Goal: Information Seeking & Learning: Learn about a topic

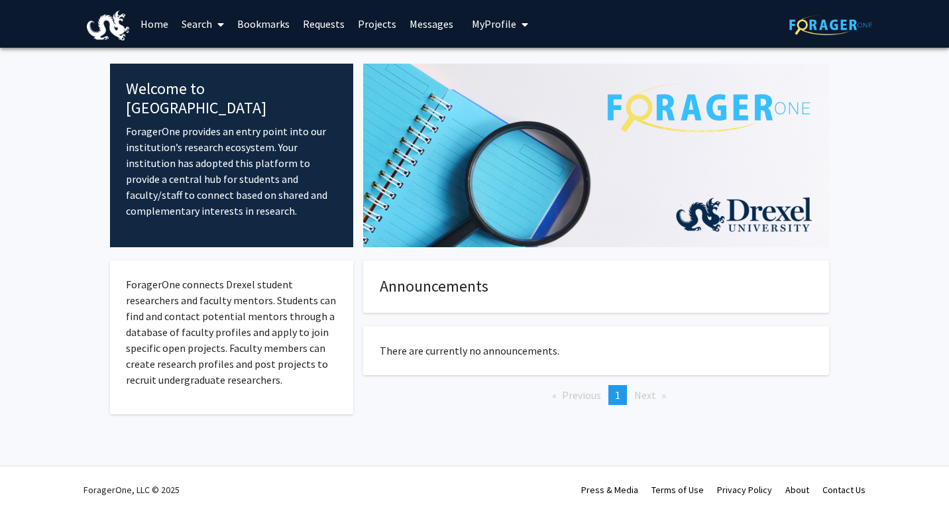
click at [151, 30] on link "Home" at bounding box center [154, 24] width 41 height 46
click at [152, 32] on link "Home" at bounding box center [154, 24] width 41 height 46
click at [497, 24] on span "My Profile" at bounding box center [494, 23] width 44 height 13
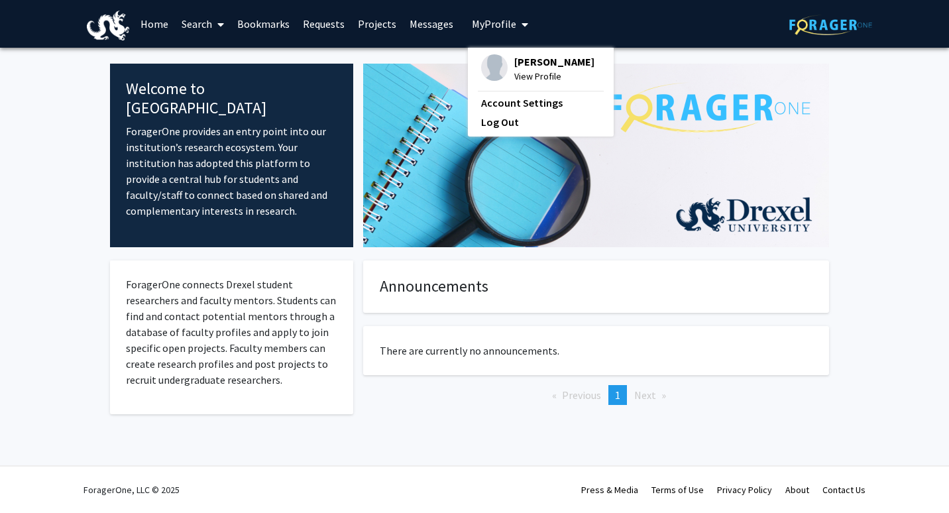
click at [532, 79] on span "View Profile" at bounding box center [554, 76] width 80 height 15
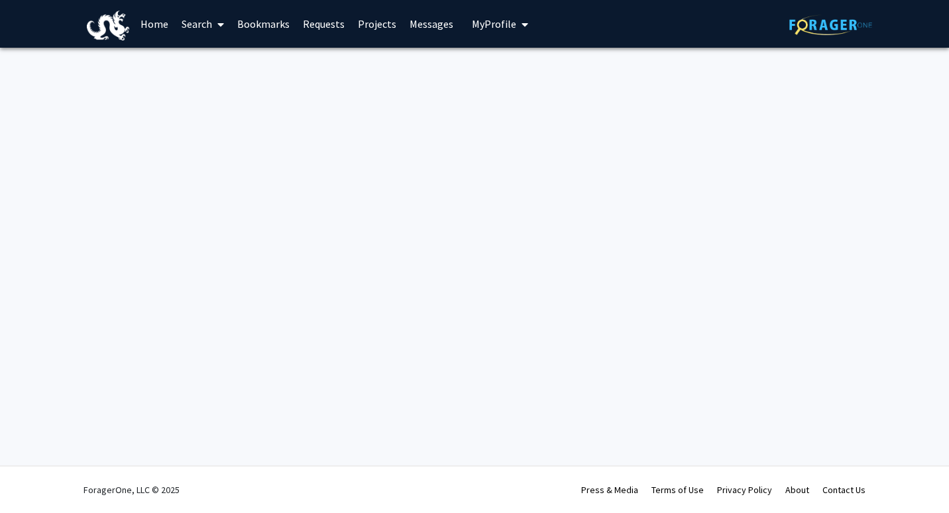
click at [166, 19] on link "Home" at bounding box center [154, 24] width 41 height 46
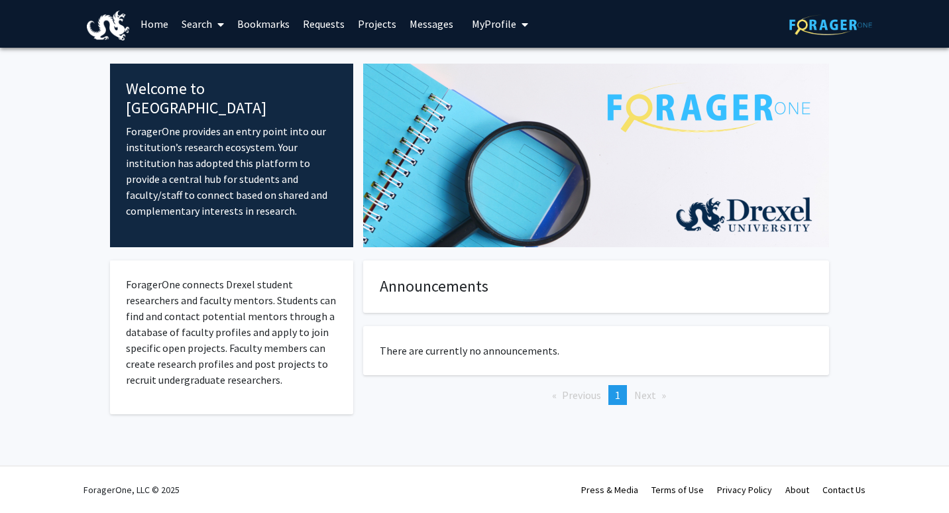
click at [524, 21] on button "My Profile" at bounding box center [500, 24] width 64 height 48
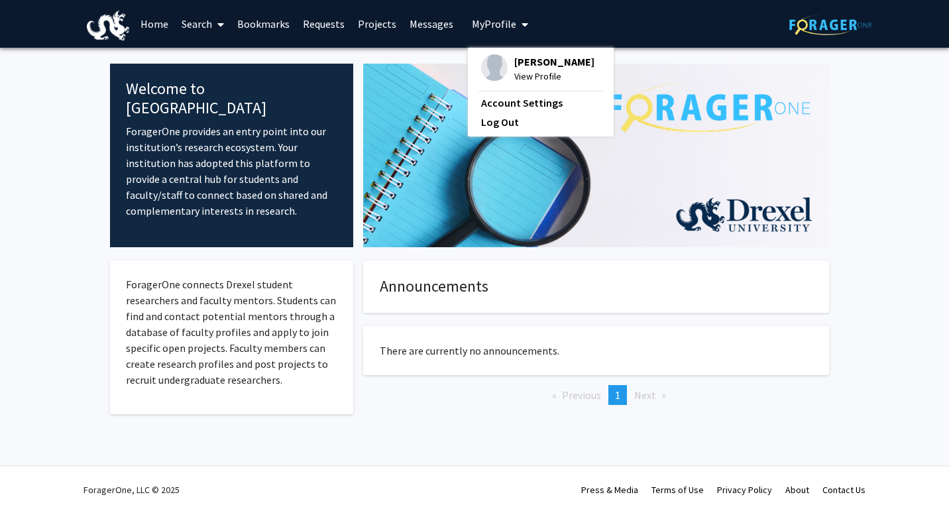
click at [538, 76] on span "View Profile" at bounding box center [554, 76] width 80 height 15
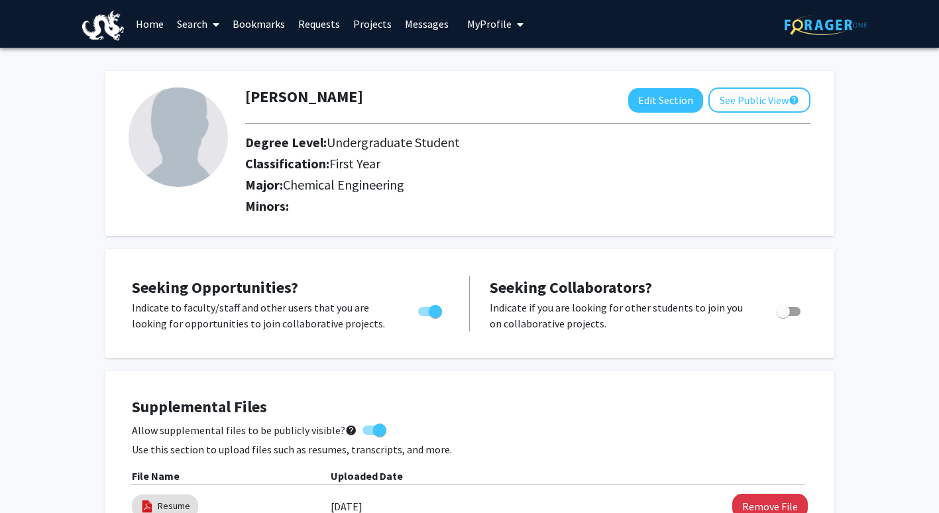
click at [196, 21] on link "Search" at bounding box center [198, 24] width 56 height 46
click at [198, 59] on span "Faculty/Staff" at bounding box center [218, 61] width 97 height 27
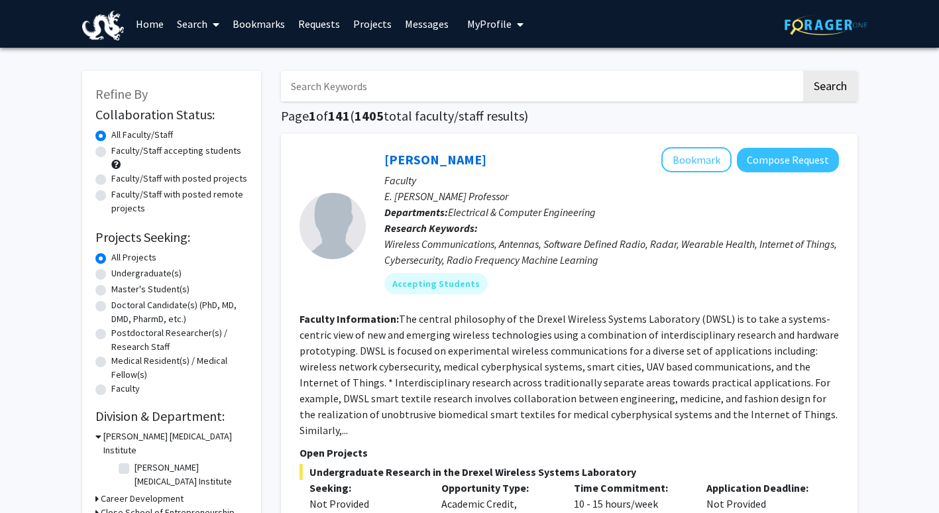
click at [339, 88] on input "Search Keywords" at bounding box center [541, 86] width 520 height 30
click at [803, 71] on button "Search" at bounding box center [830, 86] width 54 height 30
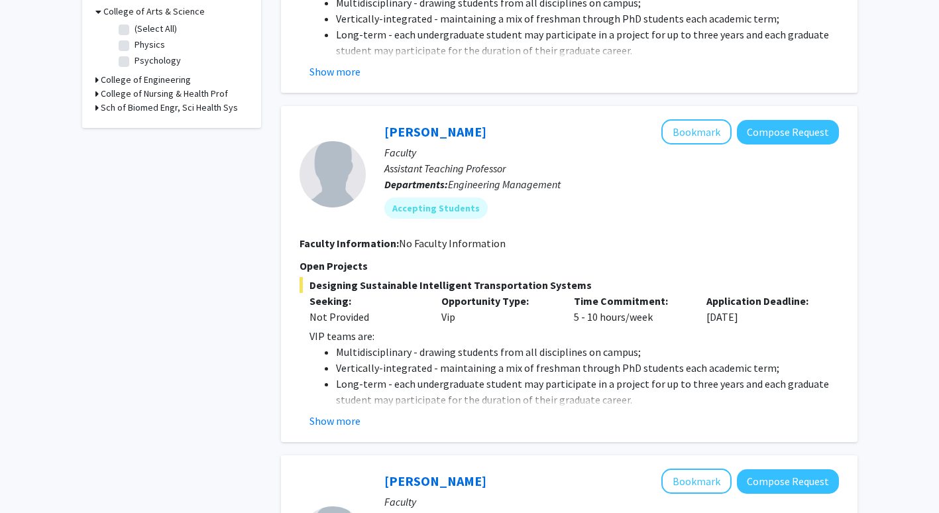
scroll to position [426, 0]
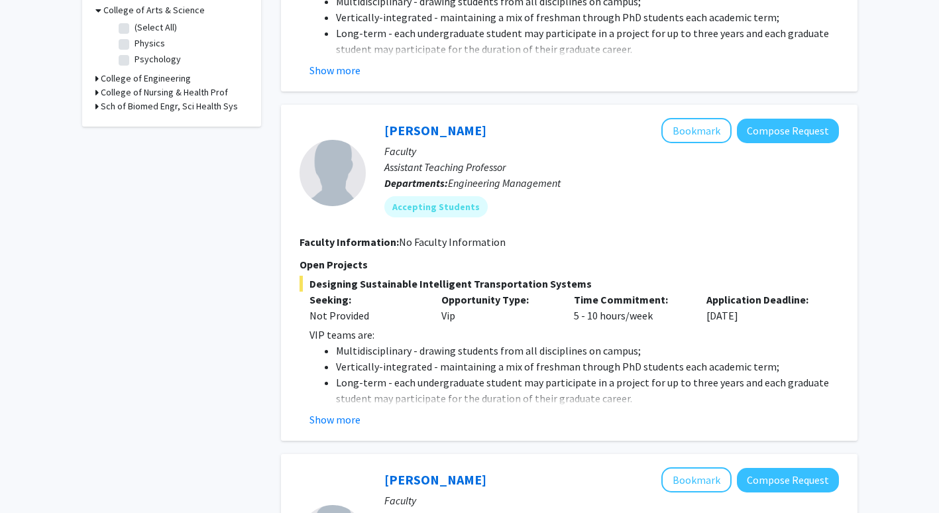
click at [344, 411] on fg-read-more "VIP teams are: Multidisciplinary - drawing students from all disciplines on cam…" at bounding box center [570, 377] width 540 height 101
click at [343, 416] on button "Show more" at bounding box center [335, 420] width 51 height 16
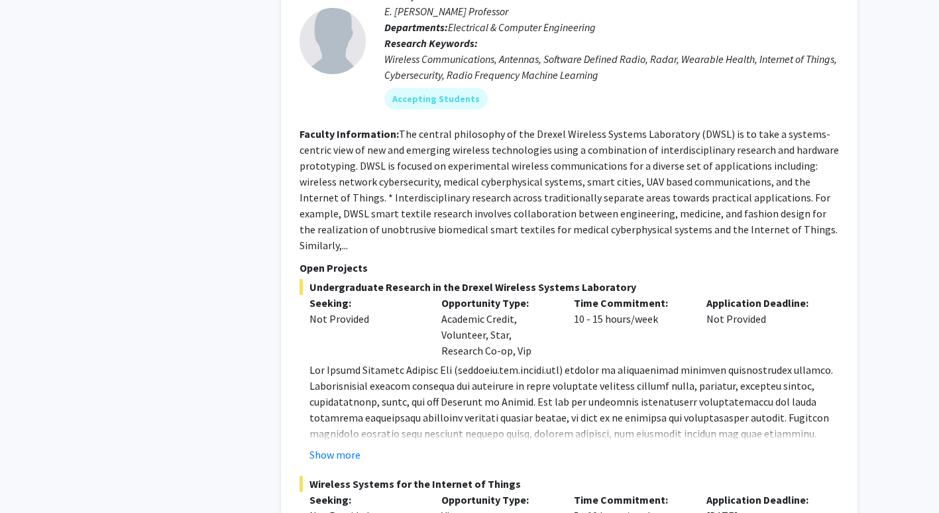
scroll to position [4380, 0]
click at [333, 446] on button "Show more" at bounding box center [335, 454] width 51 height 16
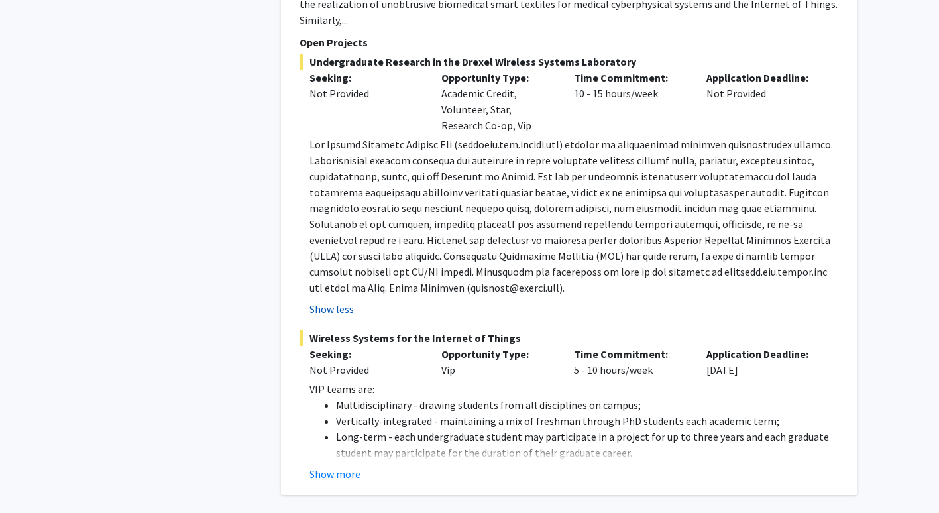
scroll to position [4607, 0]
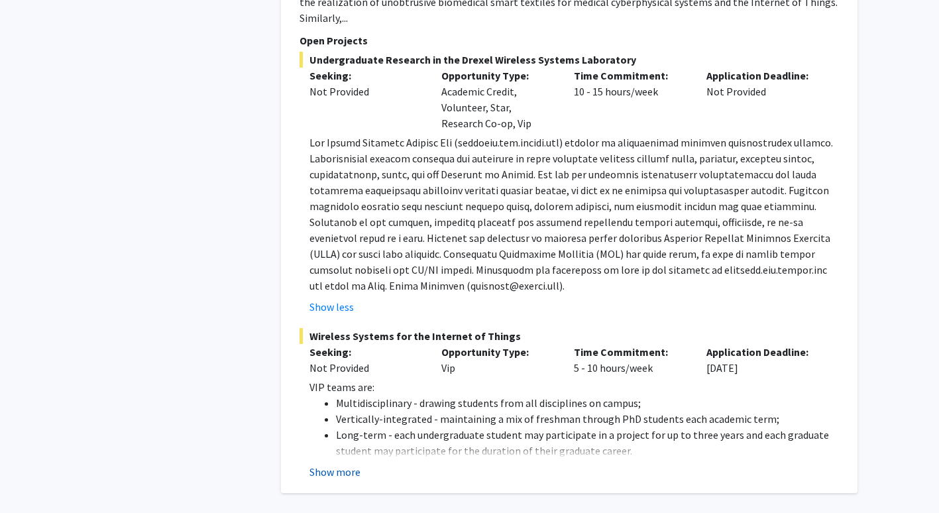
click at [334, 464] on button "Show more" at bounding box center [335, 472] width 51 height 16
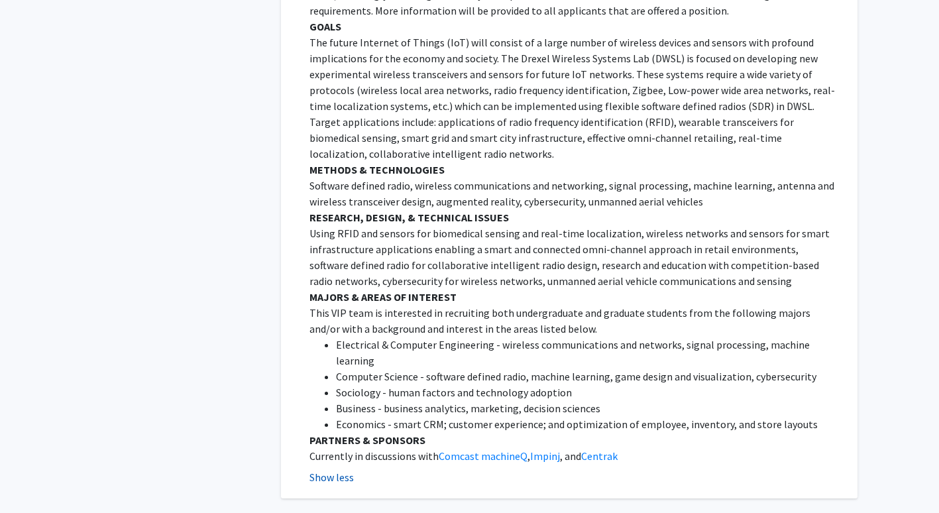
scroll to position [5288, 0]
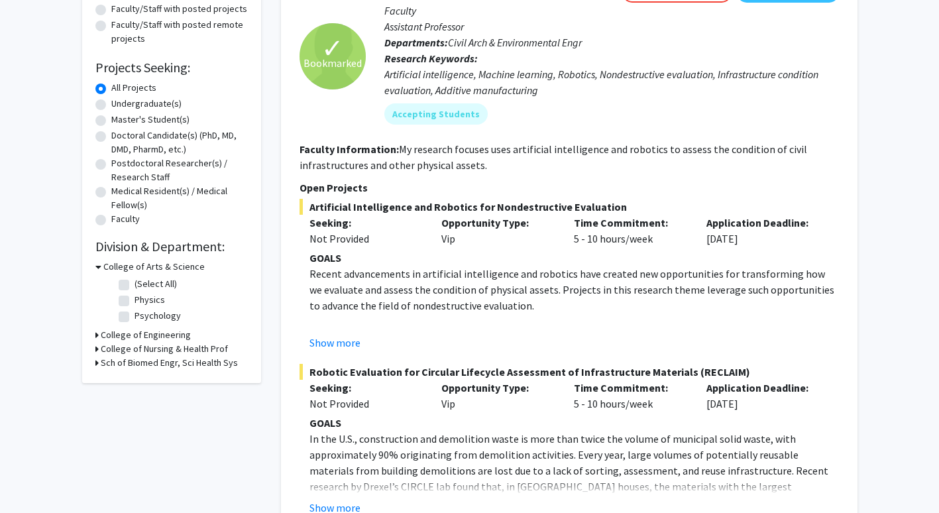
scroll to position [182, 0]
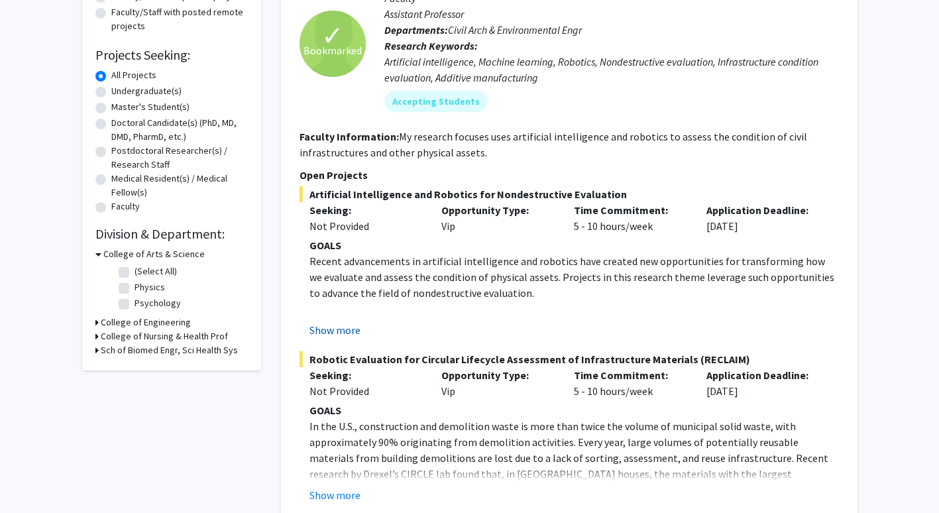
click at [349, 337] on button "Show more" at bounding box center [335, 330] width 51 height 16
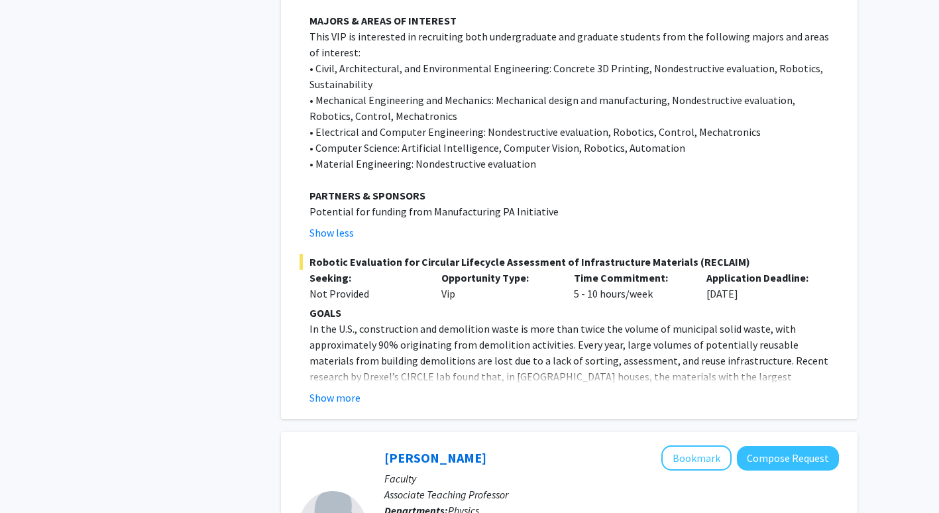
scroll to position [1490, 0]
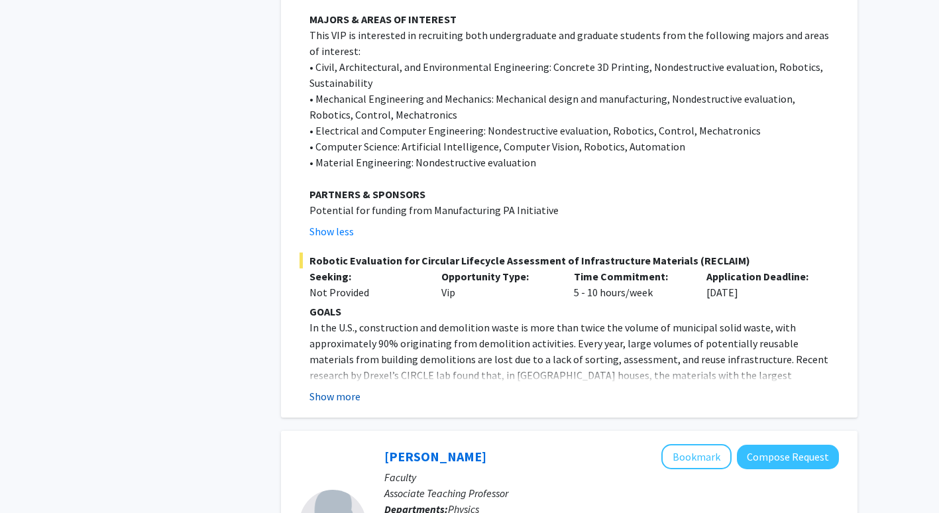
click at [344, 388] on button "Show more" at bounding box center [335, 396] width 51 height 16
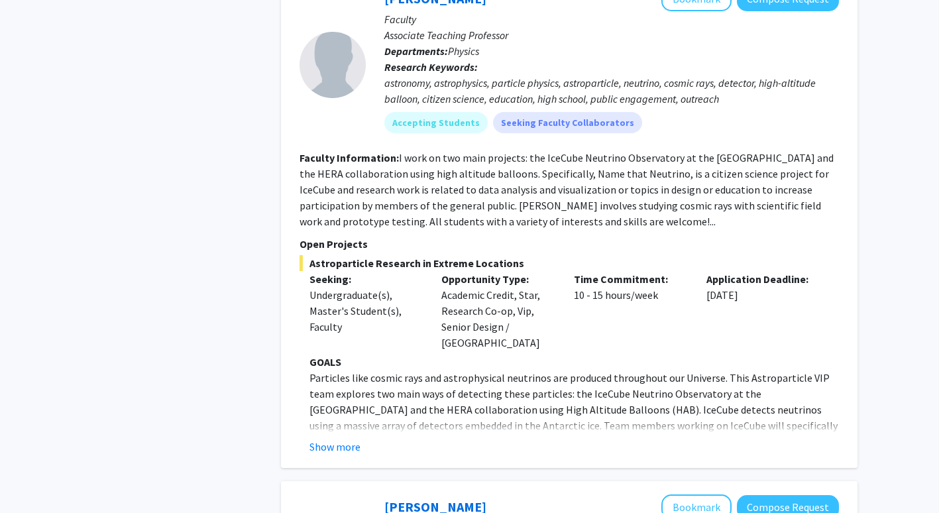
scroll to position [2686, 0]
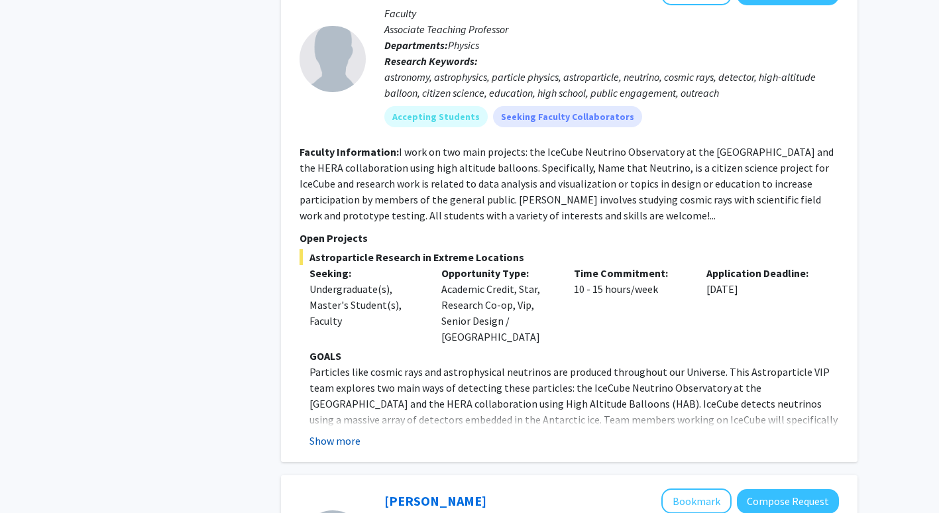
click at [354, 433] on button "Show more" at bounding box center [335, 441] width 51 height 16
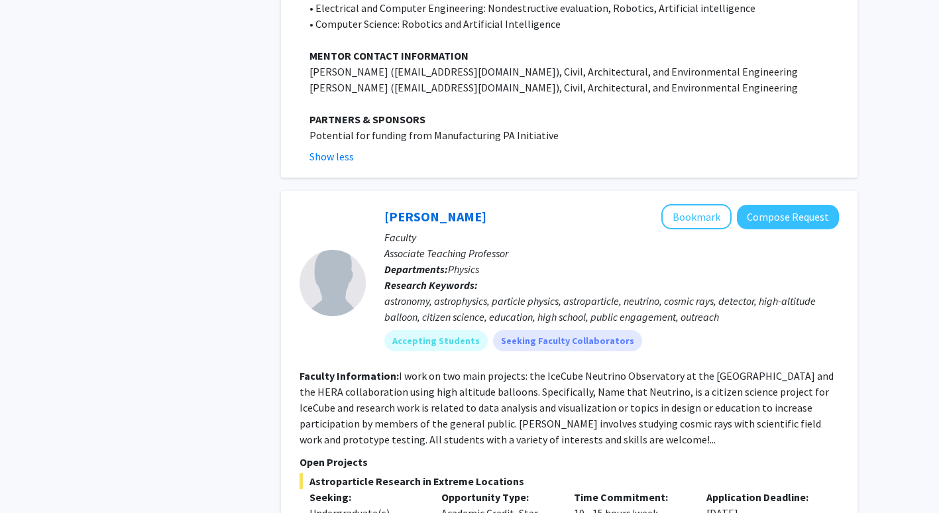
scroll to position [2445, 0]
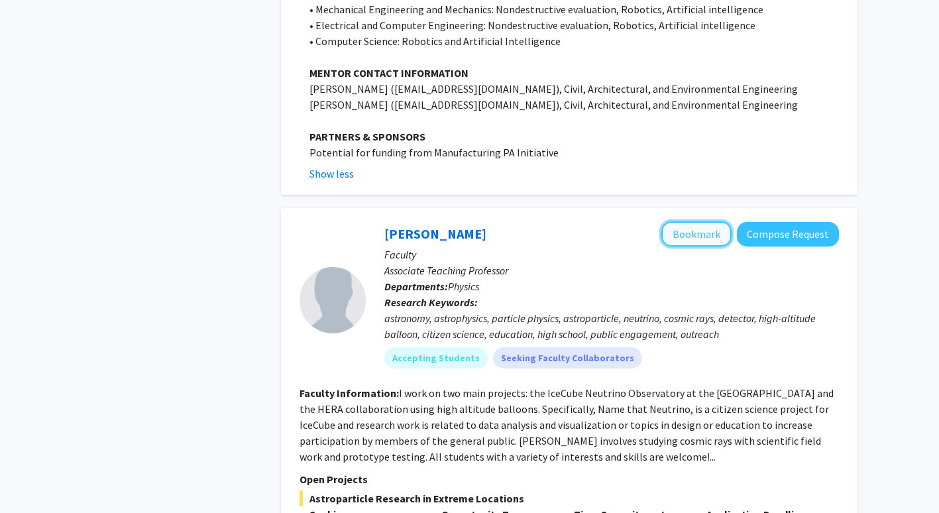
click at [695, 221] on button "Bookmark" at bounding box center [697, 233] width 70 height 25
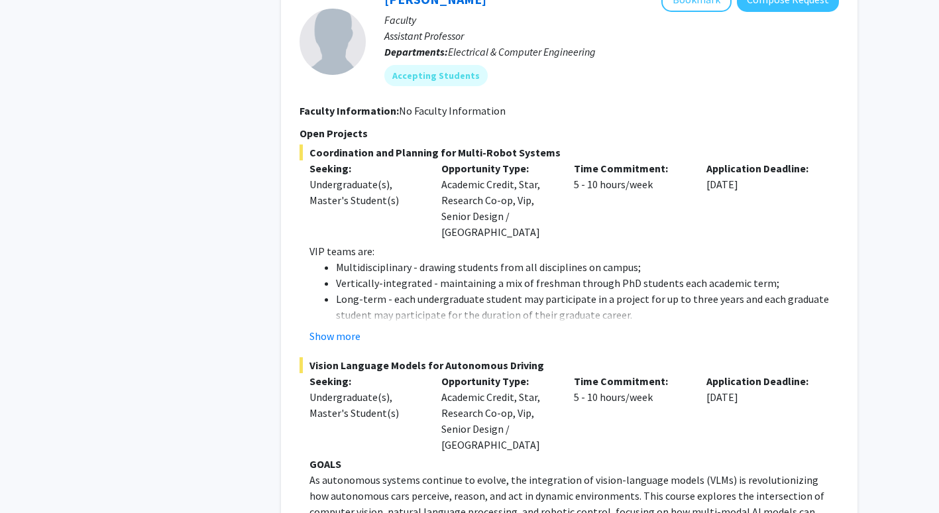
scroll to position [3824, 0]
click at [333, 329] on button "Show more" at bounding box center [335, 337] width 51 height 16
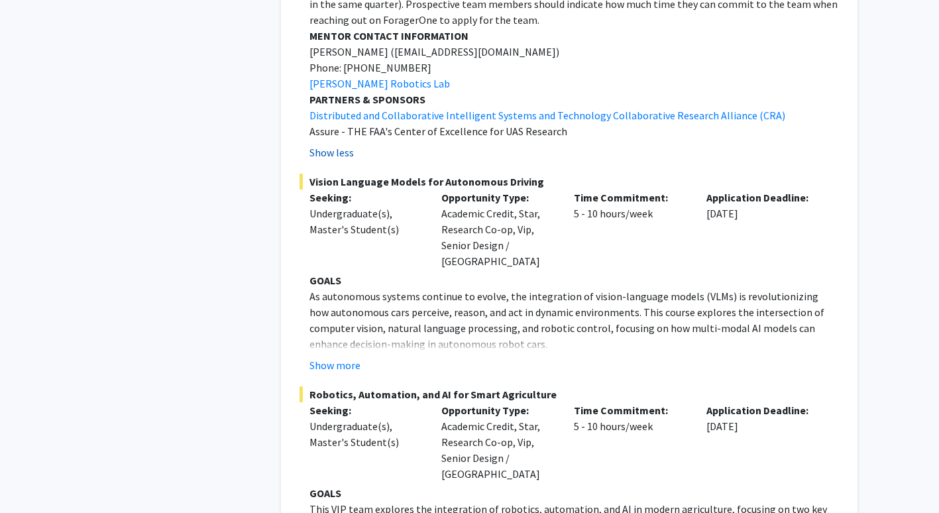
scroll to position [5425, 0]
click at [336, 357] on button "Show more" at bounding box center [335, 365] width 51 height 16
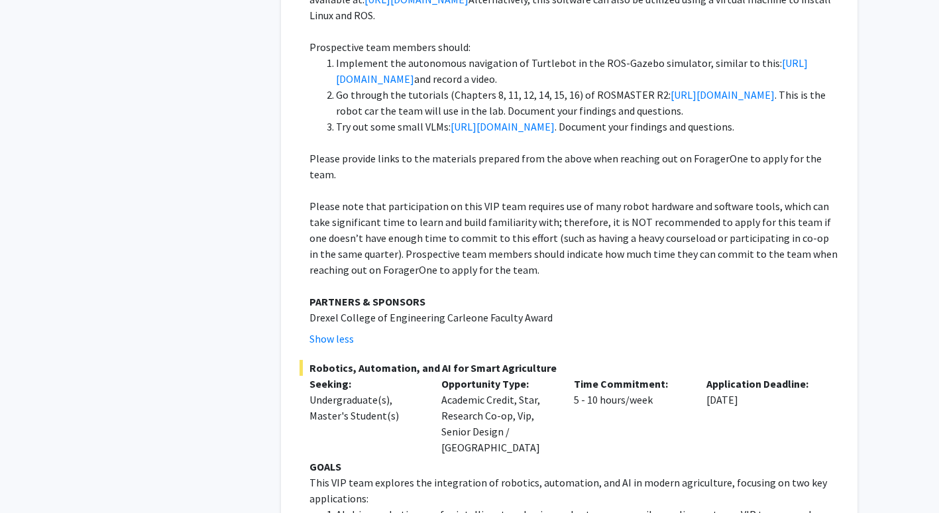
scroll to position [6231, 0]
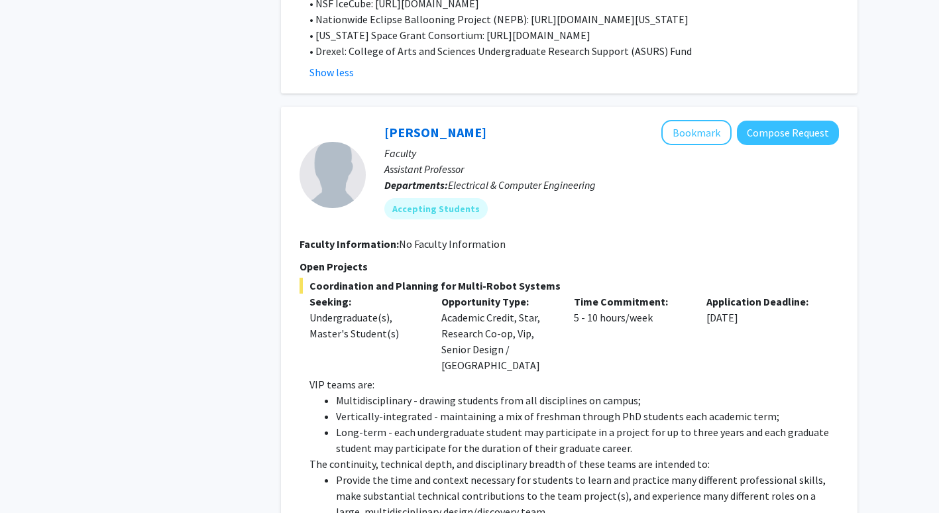
scroll to position [3439, 0]
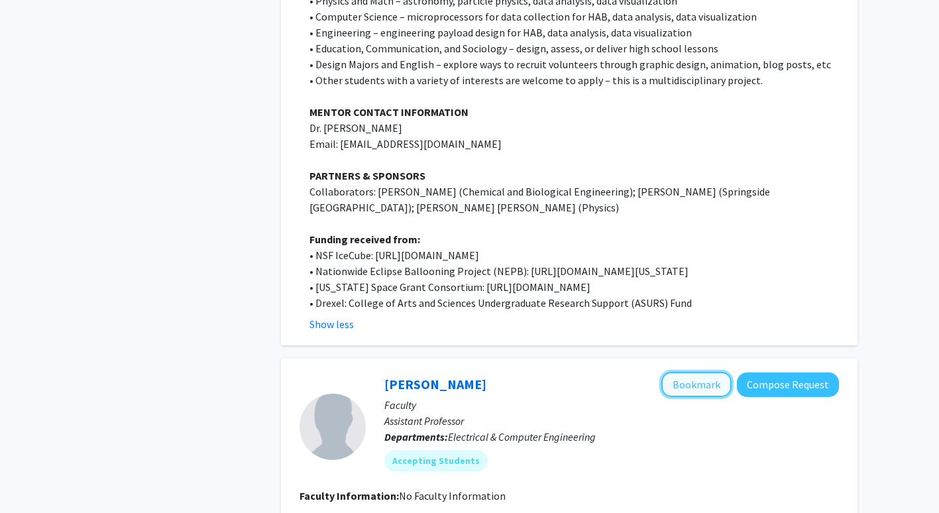
click at [685, 372] on button "Bookmark" at bounding box center [697, 384] width 70 height 25
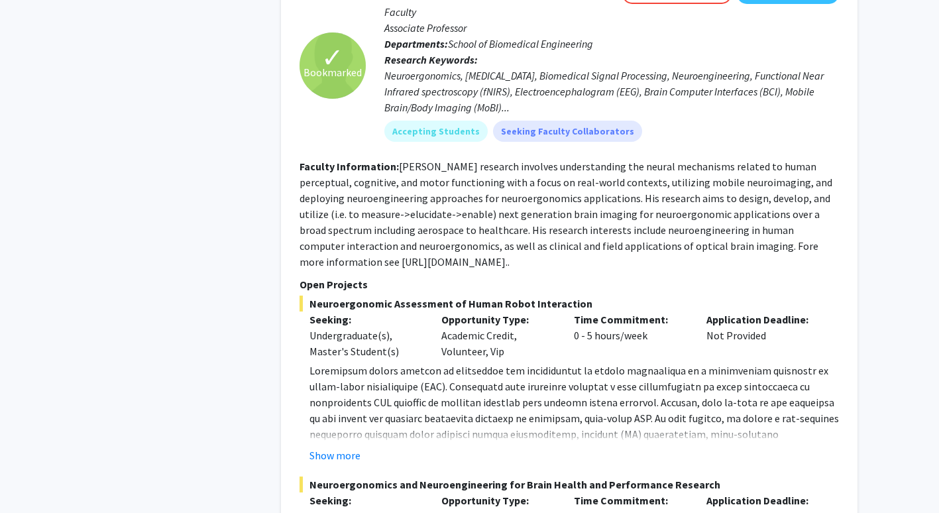
scroll to position [8443, 0]
click at [354, 447] on button "Show more" at bounding box center [335, 455] width 51 height 16
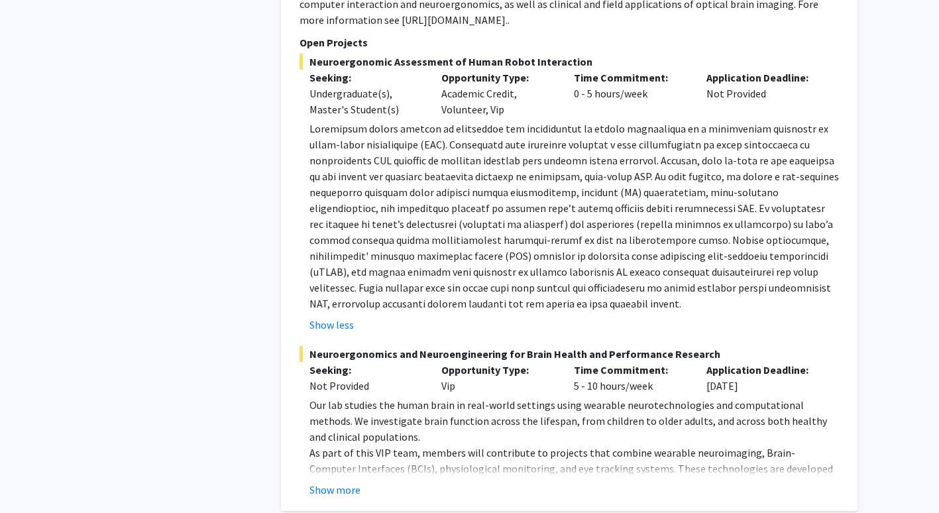
scroll to position [8694, 0]
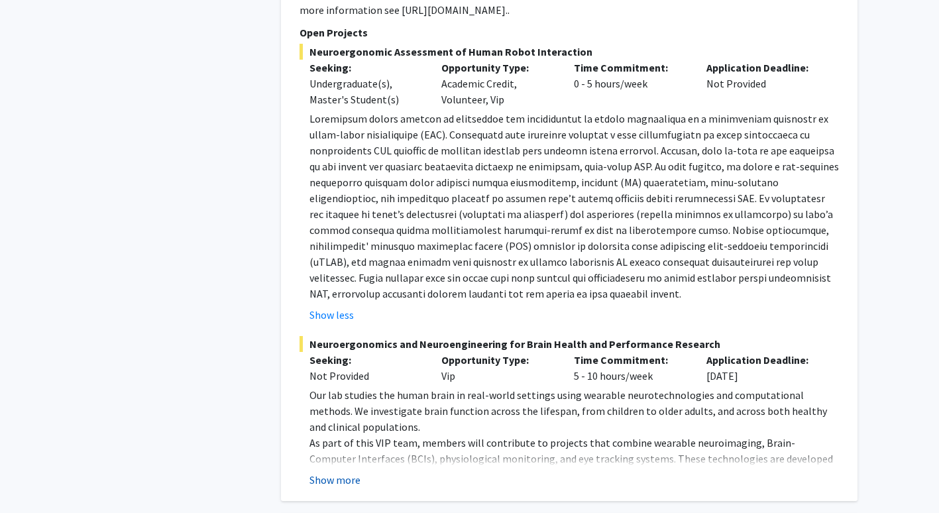
click at [345, 472] on button "Show more" at bounding box center [335, 480] width 51 height 16
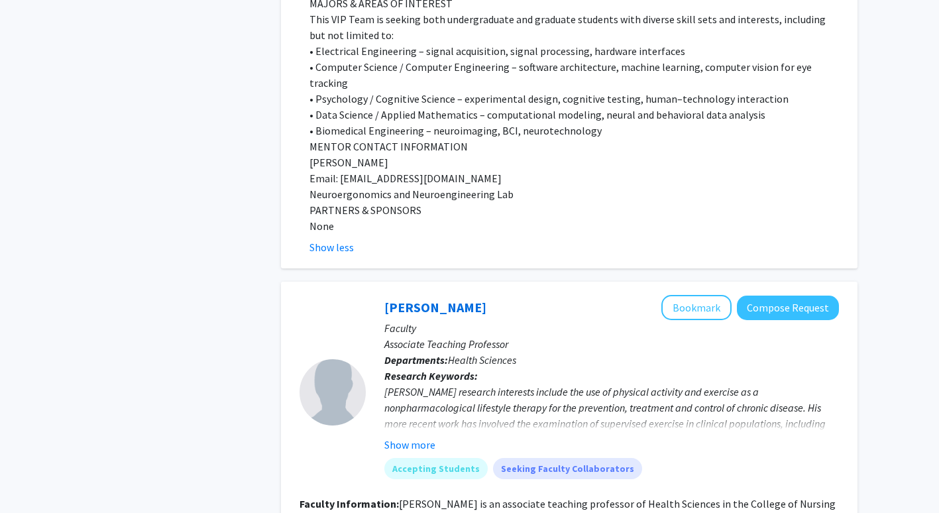
scroll to position [9882, 0]
click at [420, 436] on button "Show more" at bounding box center [410, 444] width 51 height 16
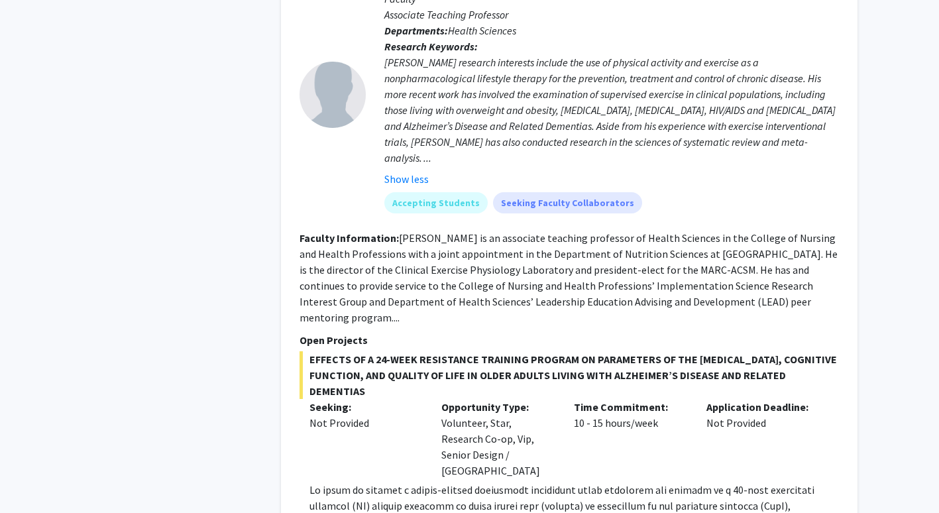
scroll to position [10212, 0]
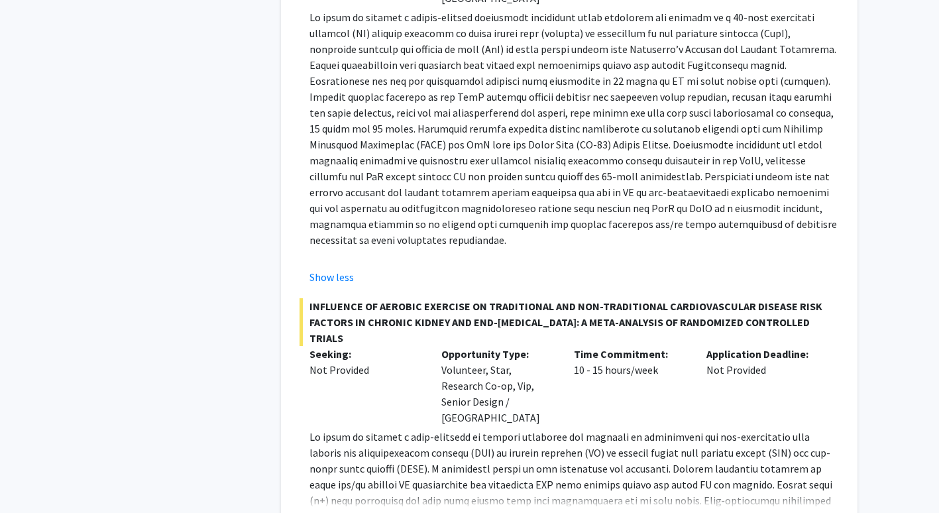
scroll to position [10684, 0]
click at [331, 512] on button "Show more" at bounding box center [335, 521] width 51 height 16
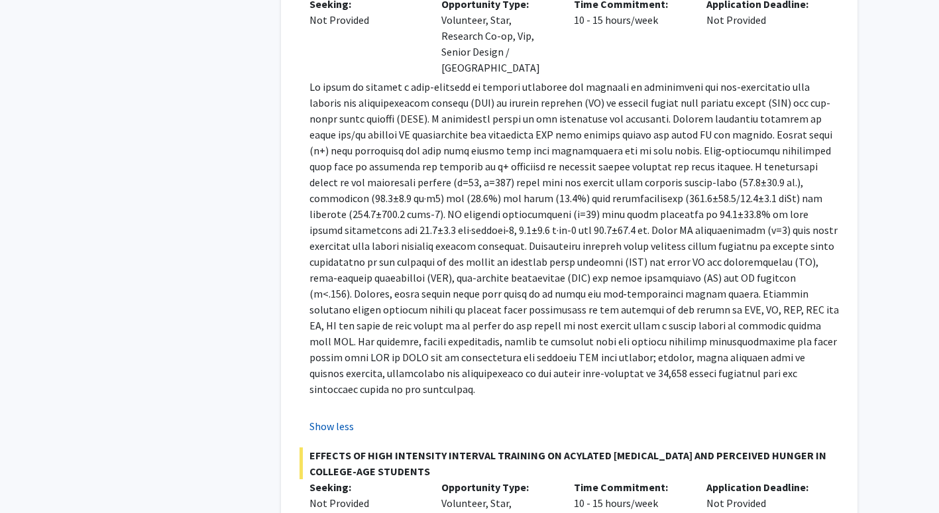
scroll to position [11052, 0]
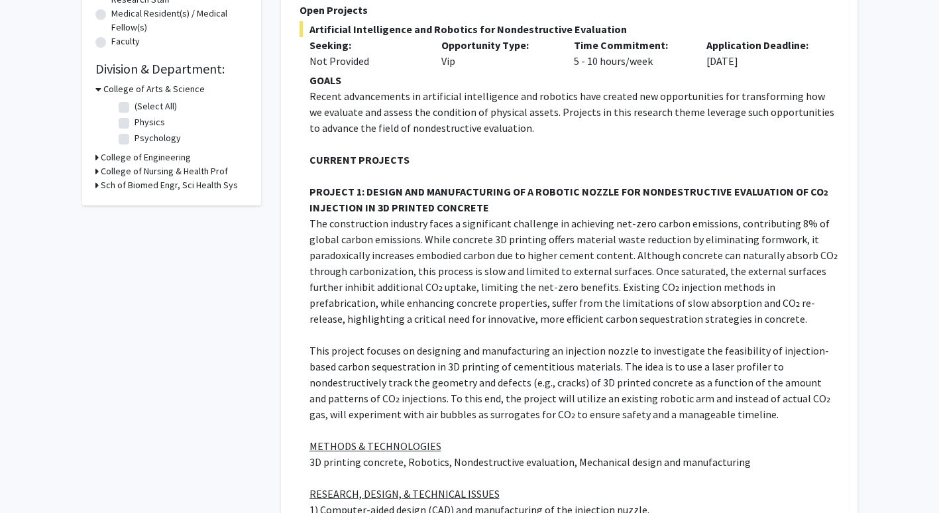
scroll to position [0, 0]
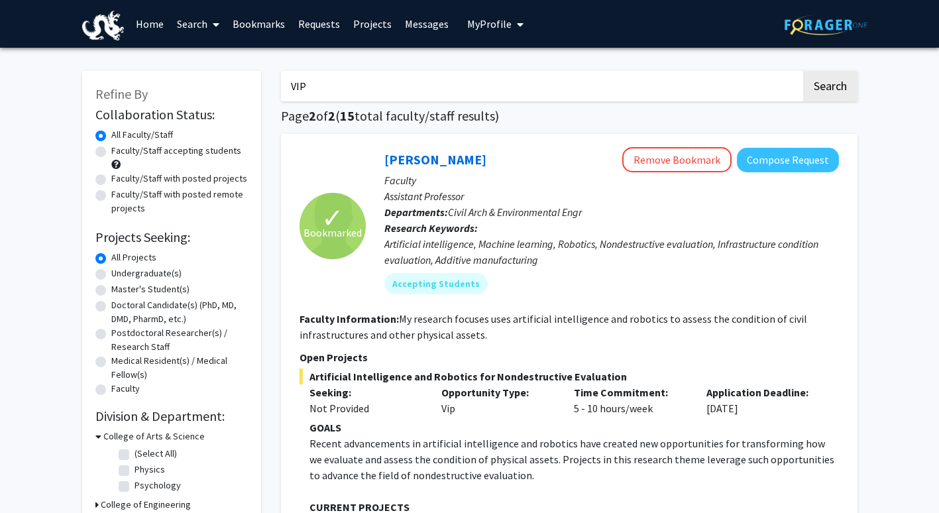
click at [523, 100] on input "VIP" at bounding box center [541, 86] width 520 height 30
type input "V"
click at [803, 71] on button "Search" at bounding box center [830, 86] width 54 height 30
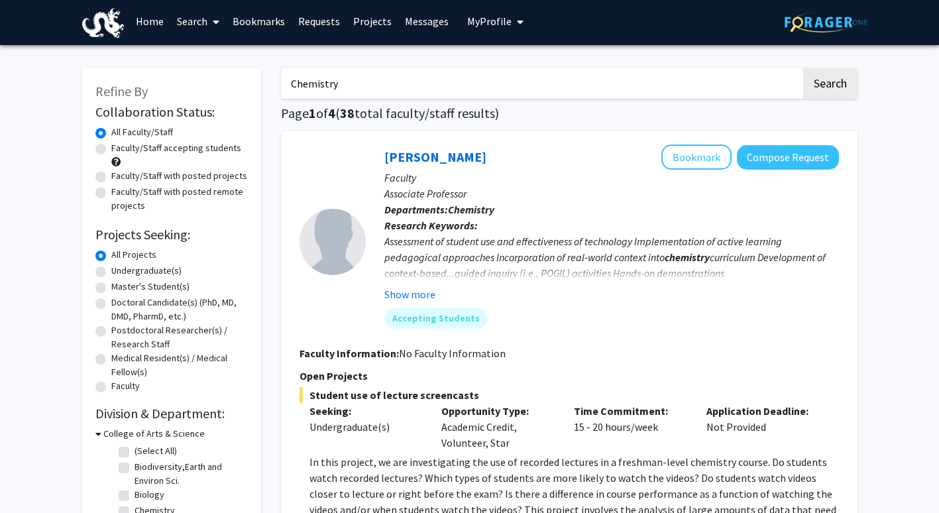
scroll to position [11, 0]
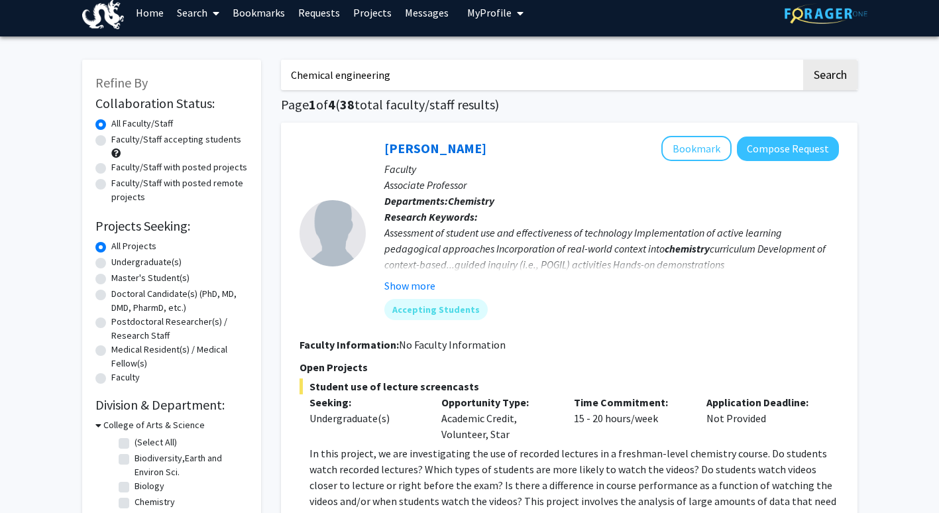
type input "Chemical engineering"
click at [803, 60] on button "Search" at bounding box center [830, 75] width 54 height 30
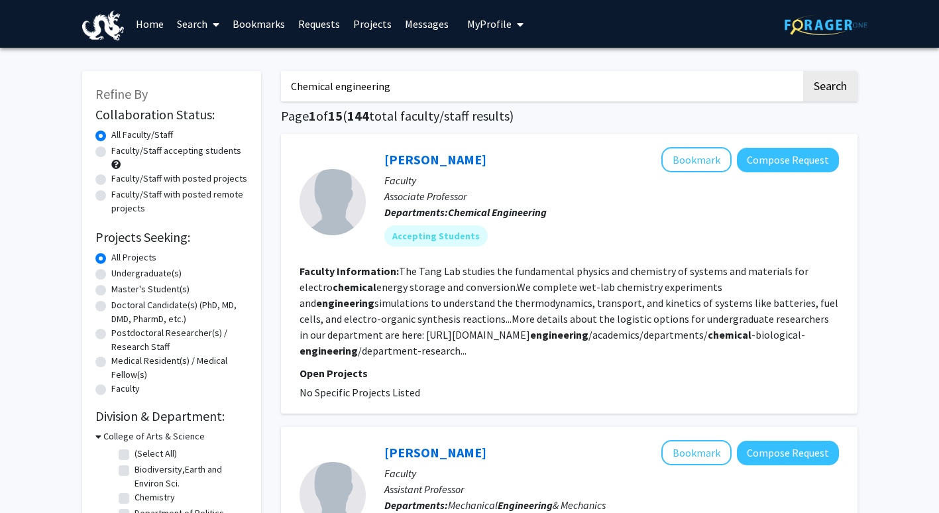
scroll to position [6, 0]
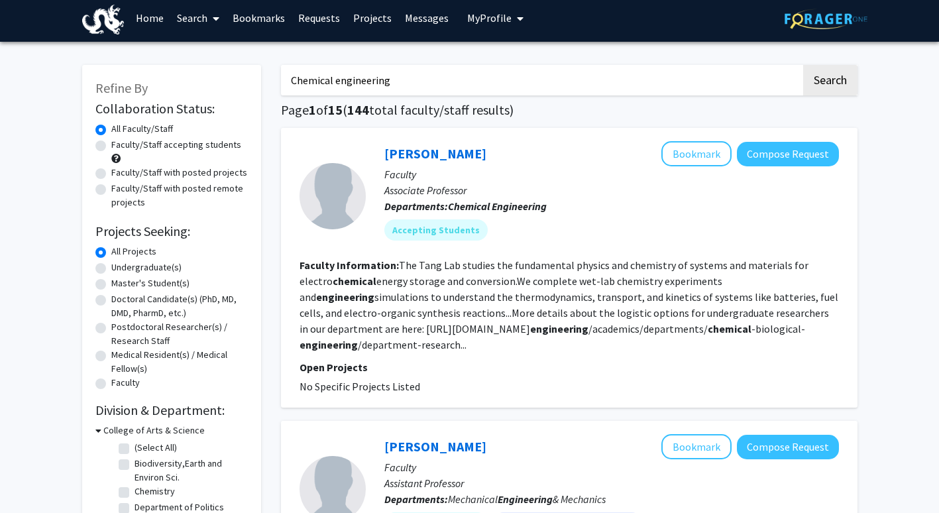
click at [670, 339] on fg-search-faculty "[PERSON_NAME] Bookmark Compose Request Faculty Associate Professor Departments:…" at bounding box center [570, 267] width 540 height 253
click at [707, 153] on button "Bookmark" at bounding box center [697, 153] width 70 height 25
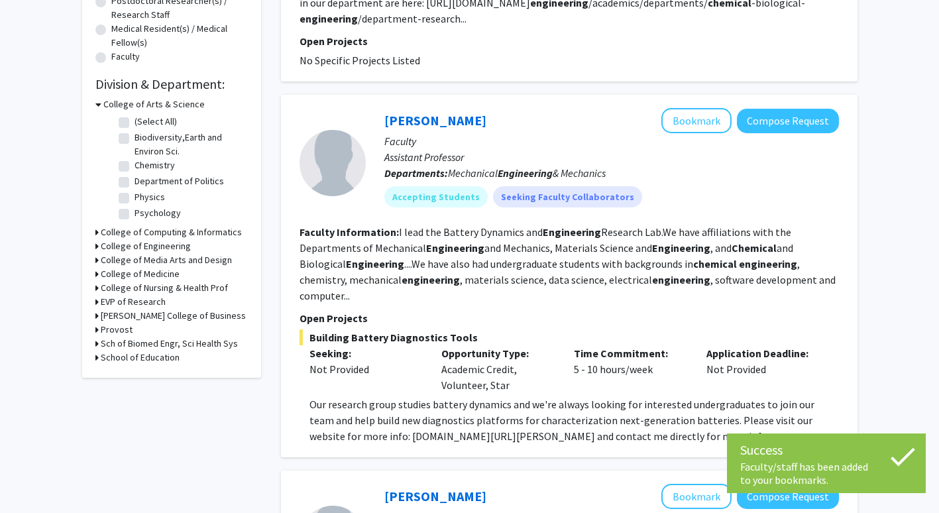
scroll to position [346, 0]
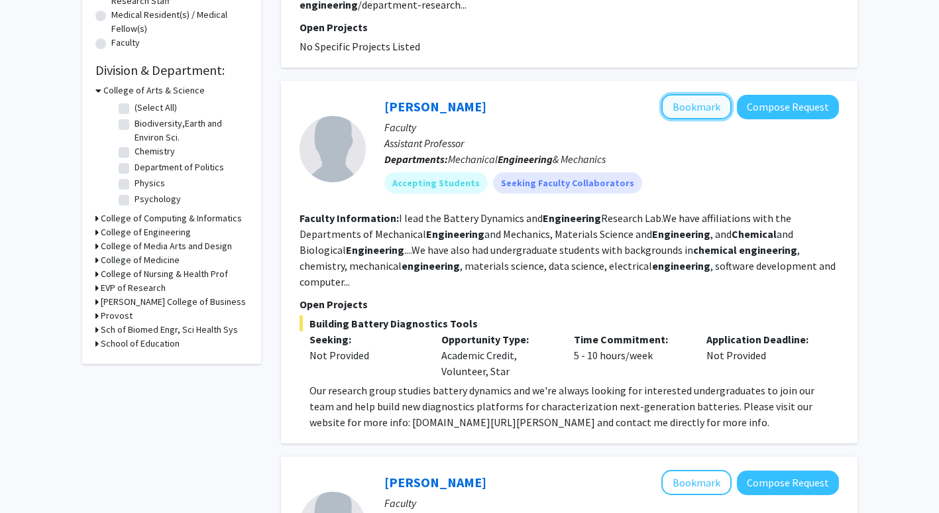
click at [683, 94] on button "Bookmark" at bounding box center [697, 106] width 70 height 25
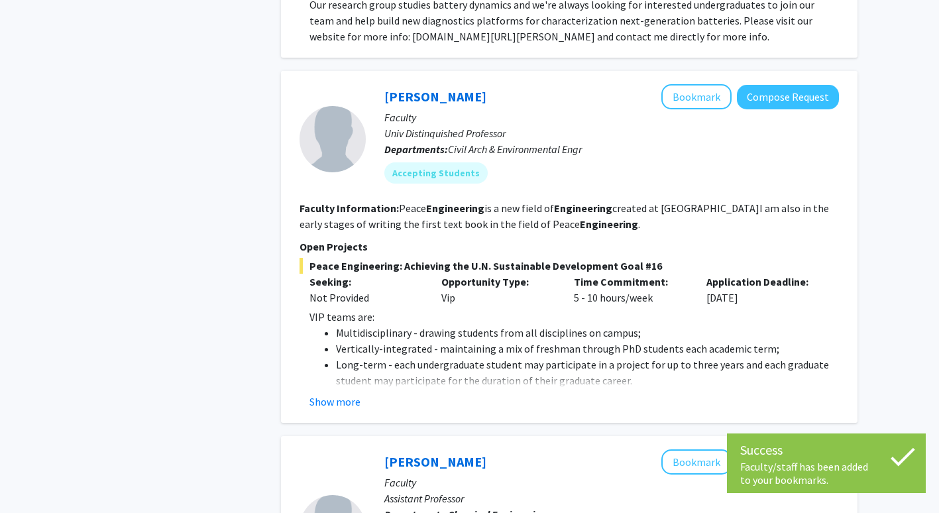
scroll to position [734, 0]
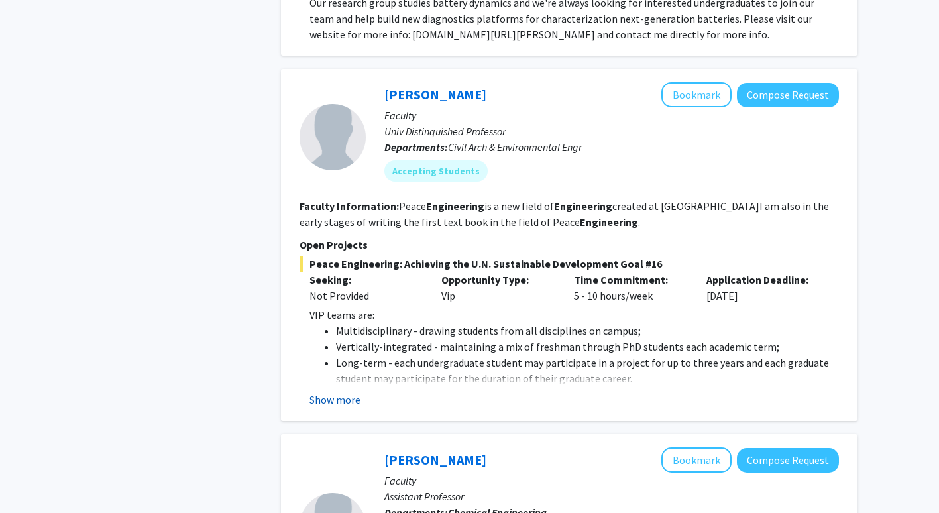
click at [351, 392] on button "Show more" at bounding box center [335, 400] width 51 height 16
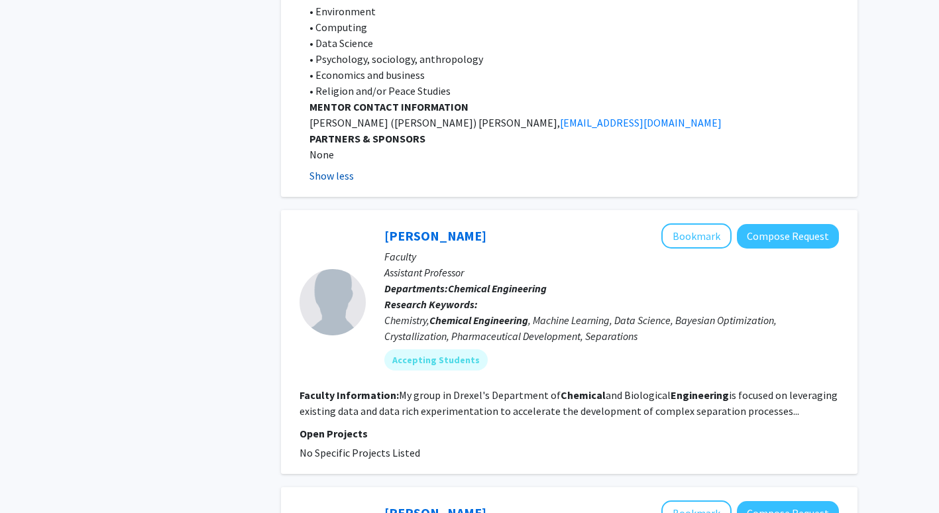
scroll to position [2137, 0]
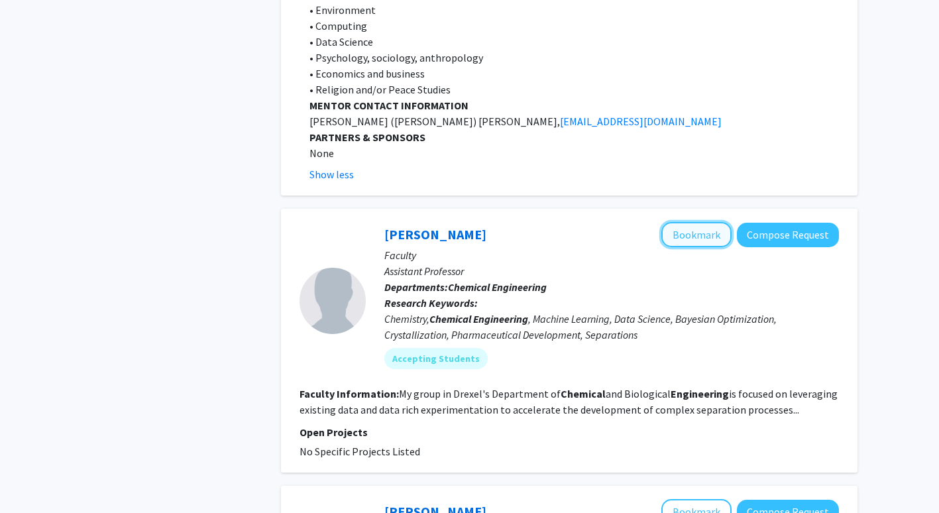
click at [697, 222] on button "Bookmark" at bounding box center [697, 234] width 70 height 25
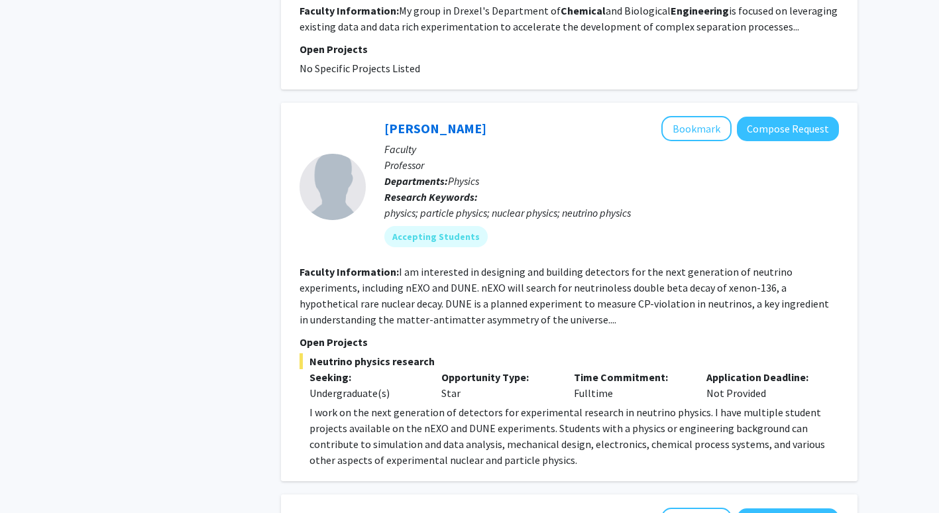
scroll to position [2519, 0]
click at [687, 117] on button "Bookmark" at bounding box center [697, 129] width 70 height 25
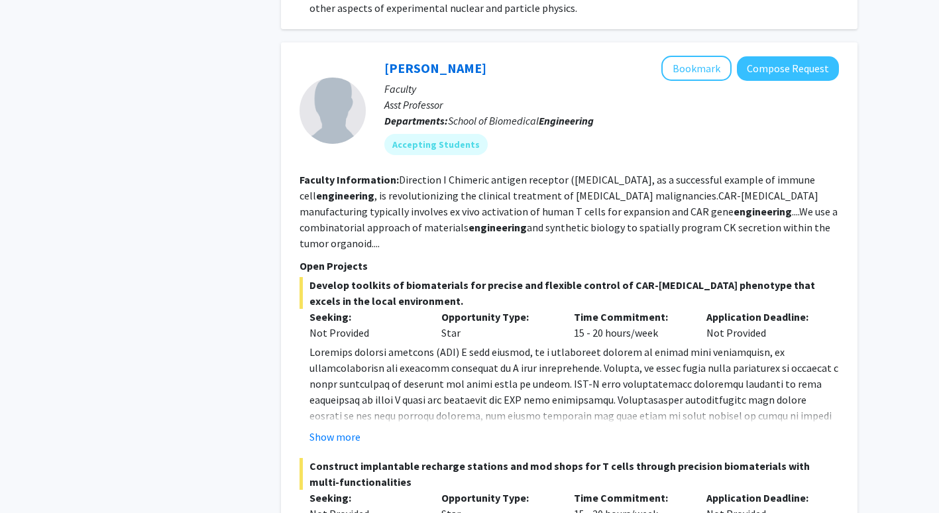
scroll to position [2973, 0]
click at [341, 428] on button "Show more" at bounding box center [335, 436] width 51 height 16
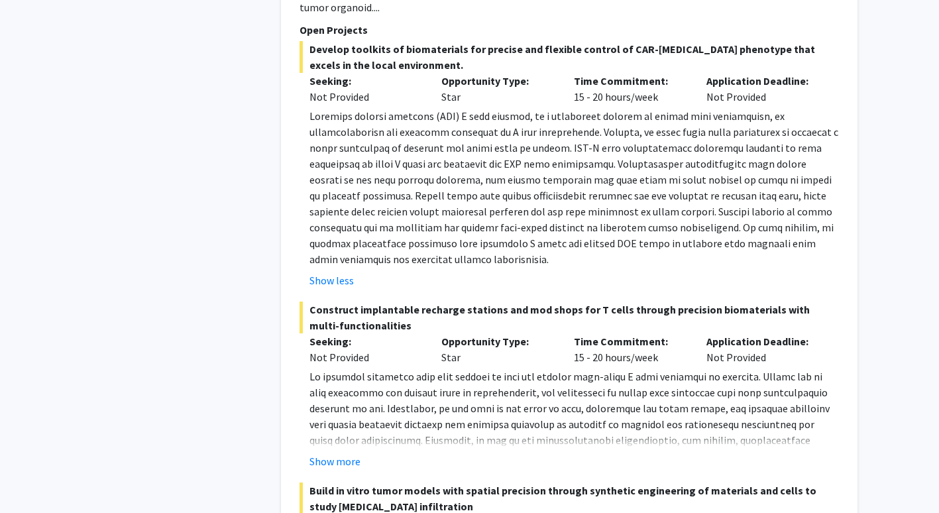
scroll to position [3209, 0]
click at [349, 453] on button "Show more" at bounding box center [335, 461] width 51 height 16
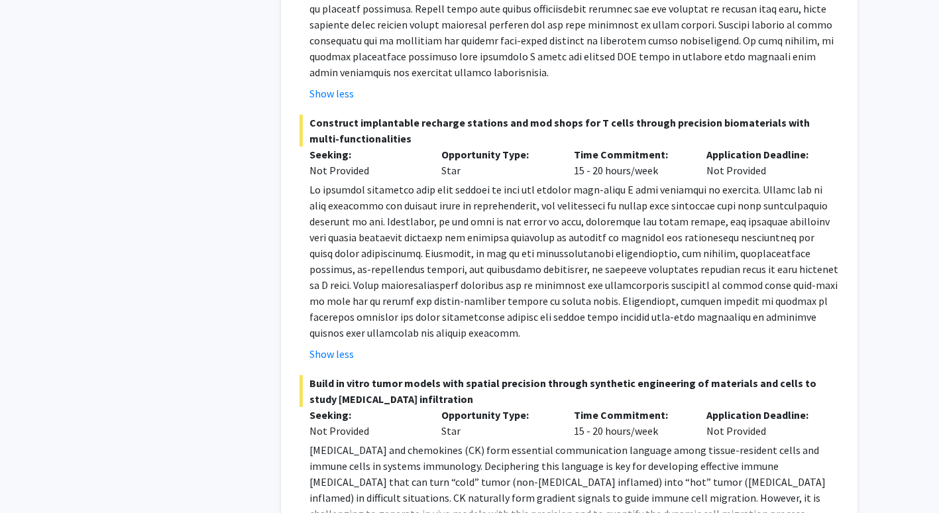
scroll to position [3396, 0]
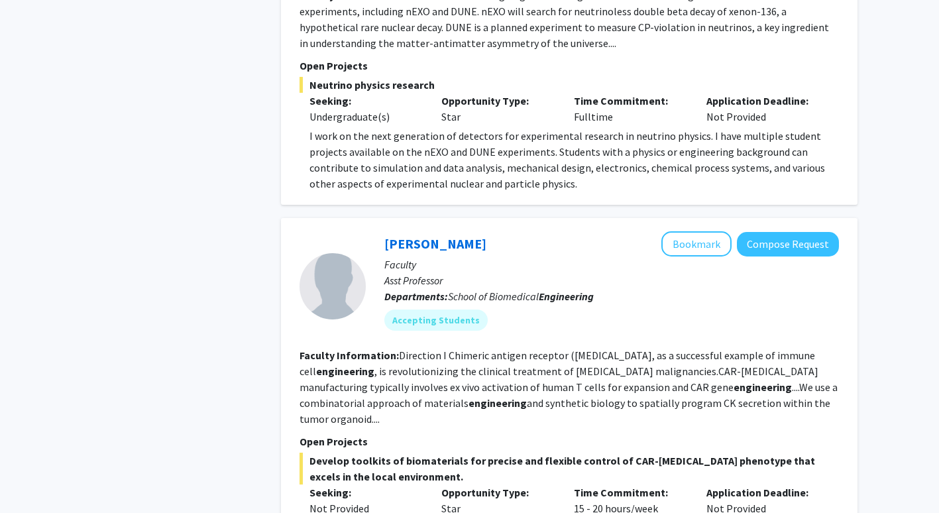
scroll to position [2738, 0]
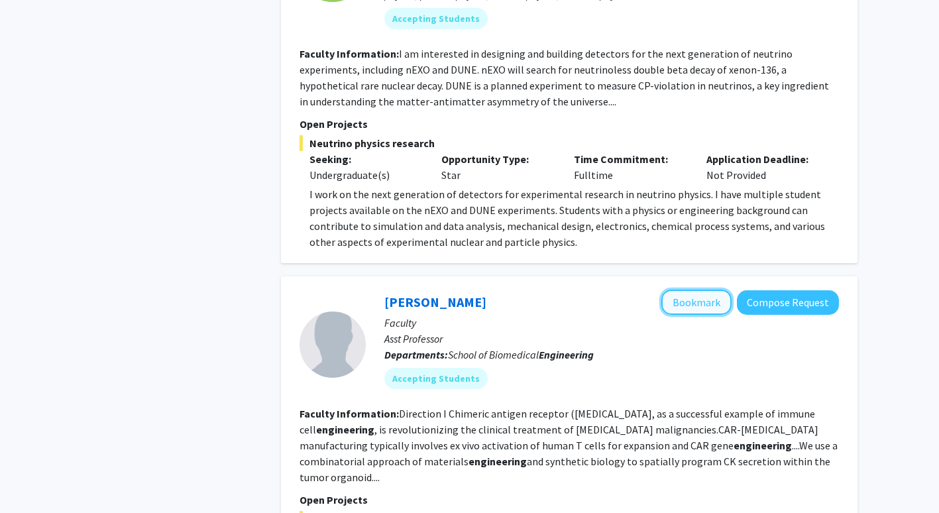
click at [699, 290] on button "Bookmark" at bounding box center [697, 302] width 70 height 25
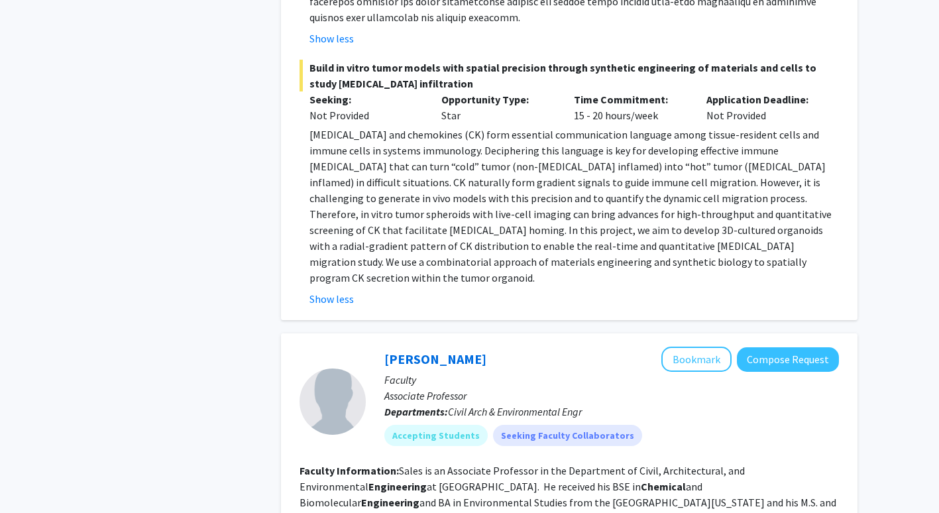
scroll to position [3781, 0]
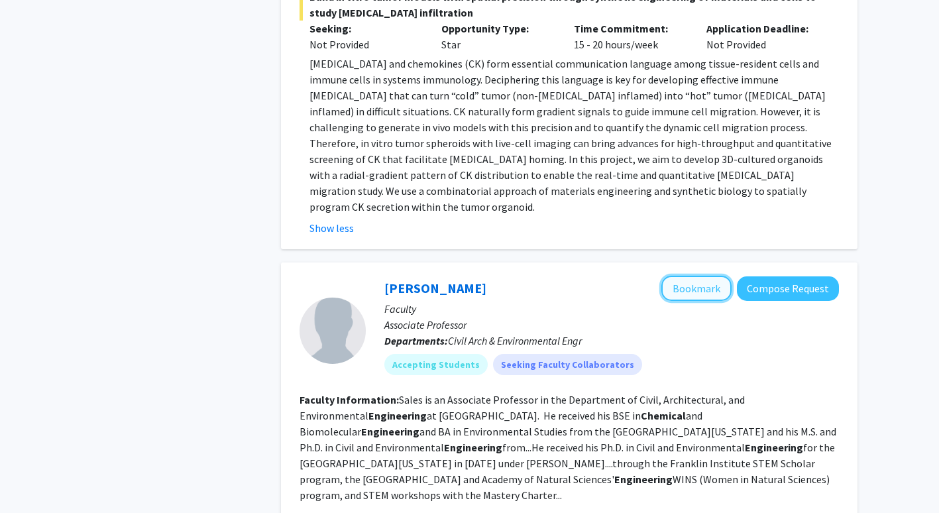
click at [701, 276] on button "Bookmark" at bounding box center [697, 288] width 70 height 25
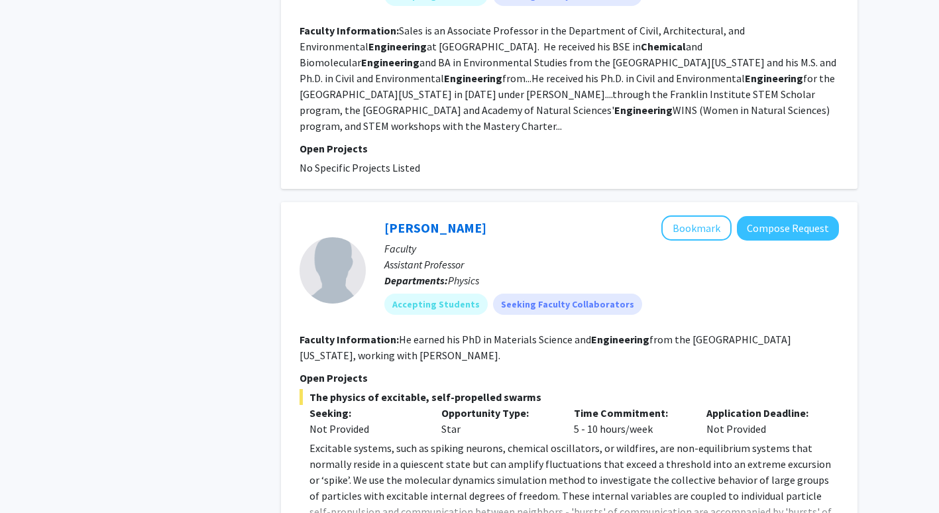
scroll to position [4151, 0]
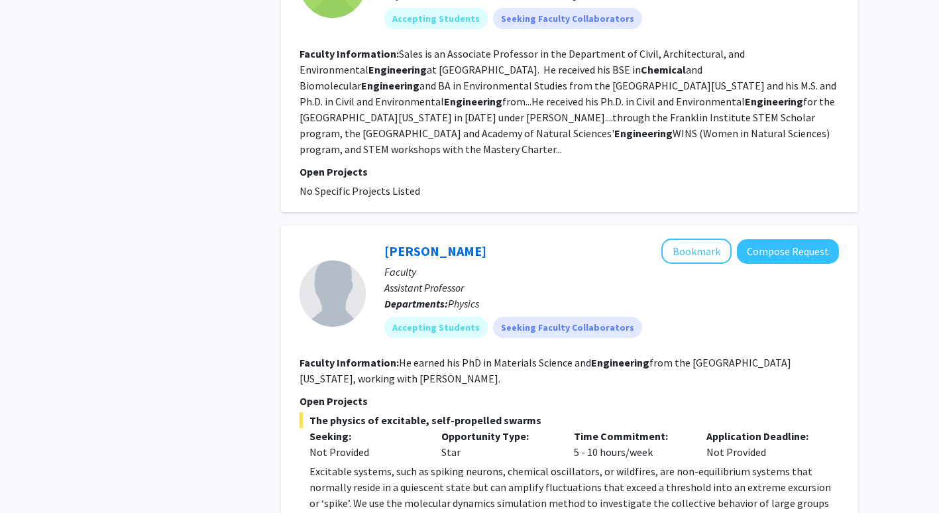
scroll to position [4123, 0]
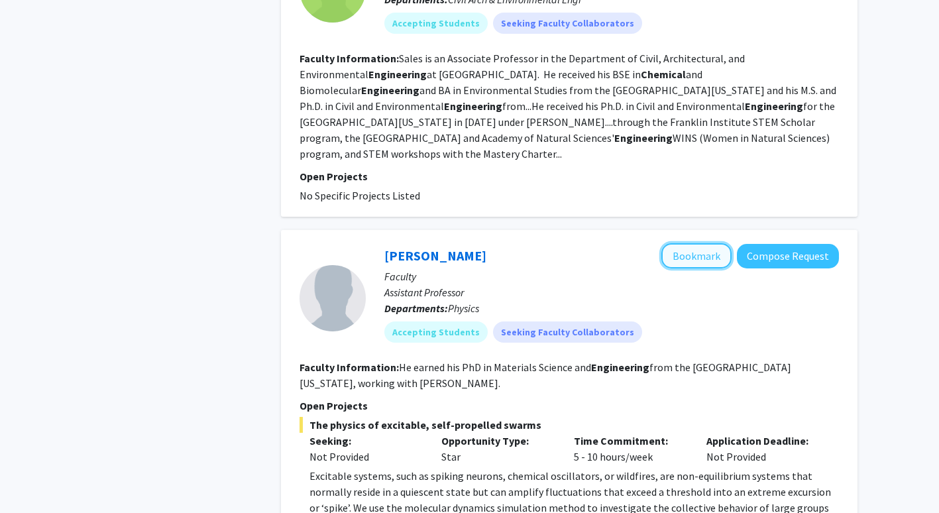
click at [695, 243] on button "Bookmark" at bounding box center [697, 255] width 70 height 25
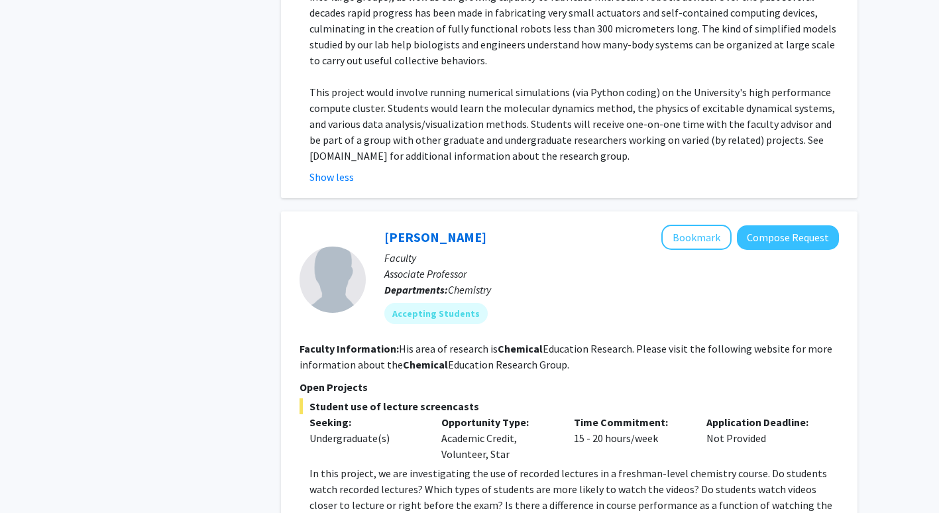
scroll to position [4767, 0]
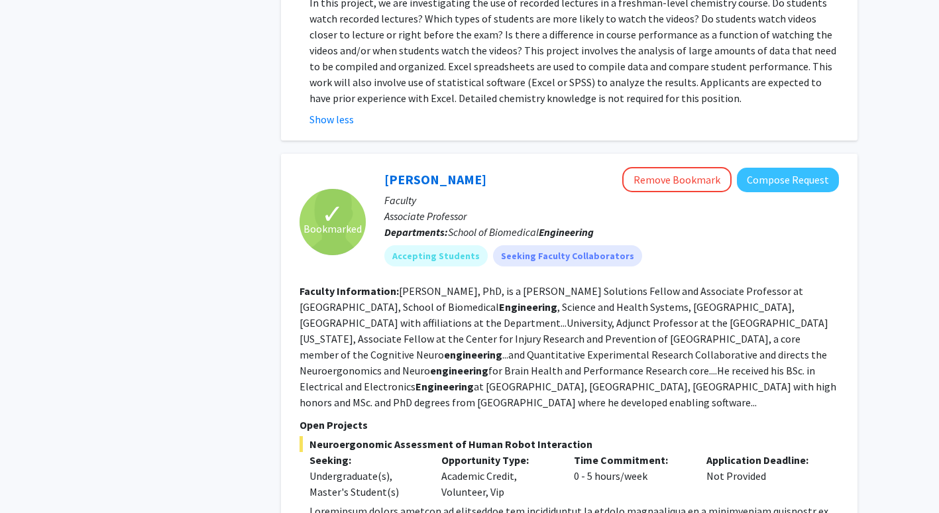
scroll to position [5217, 0]
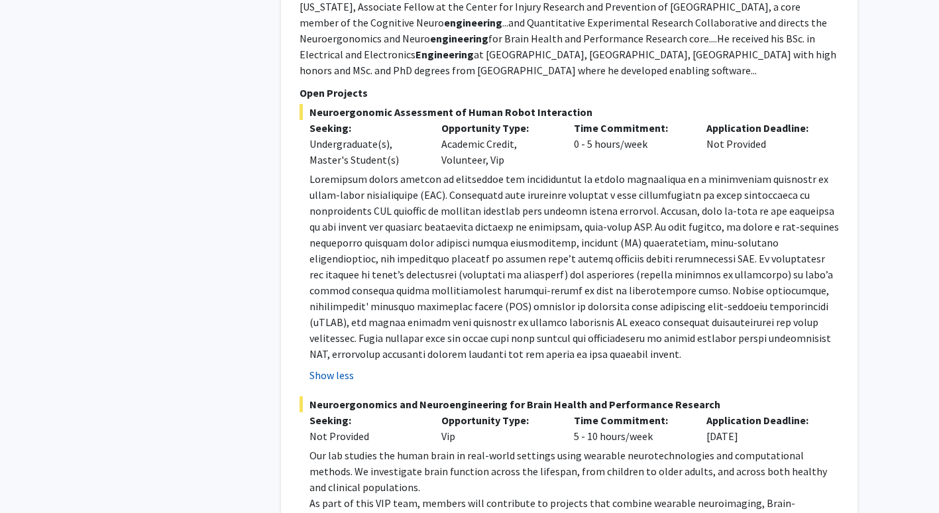
scroll to position [5548, 0]
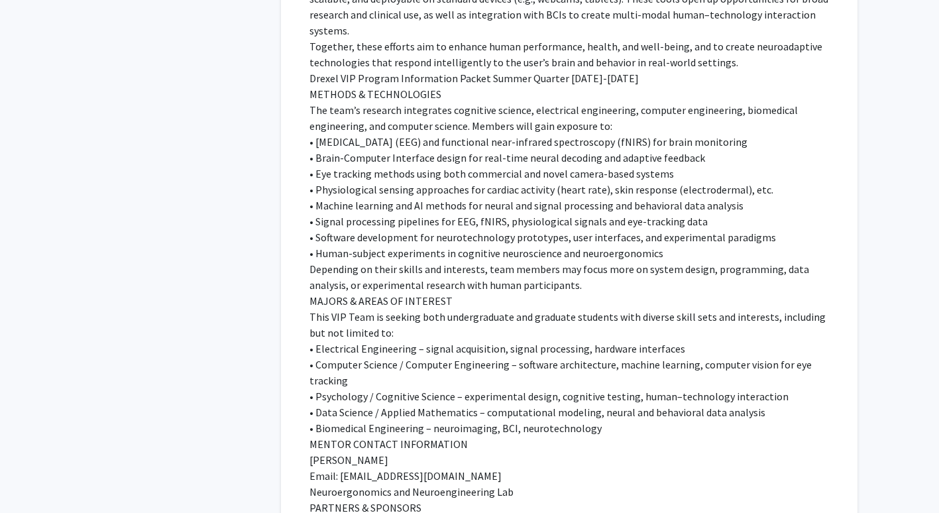
scroll to position [6500, 0]
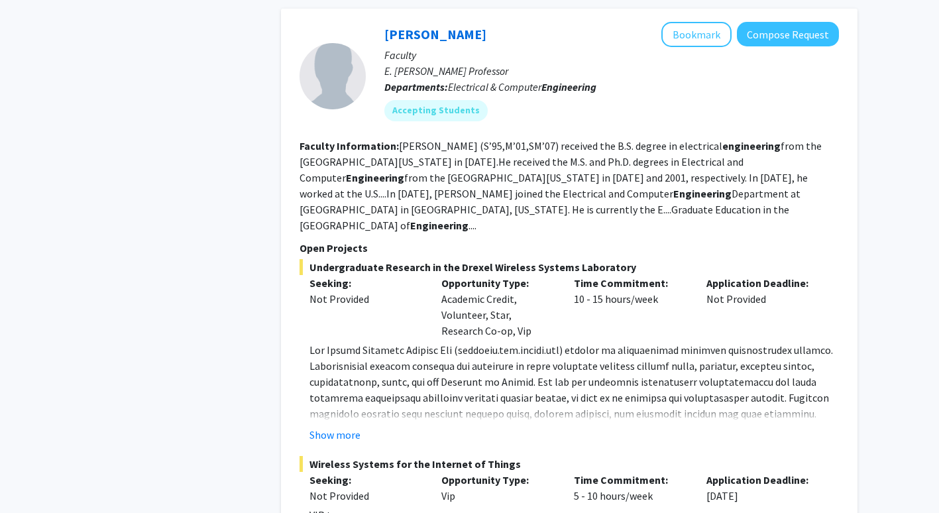
scroll to position [899, 0]
click at [340, 426] on button "Show more" at bounding box center [335, 434] width 51 height 16
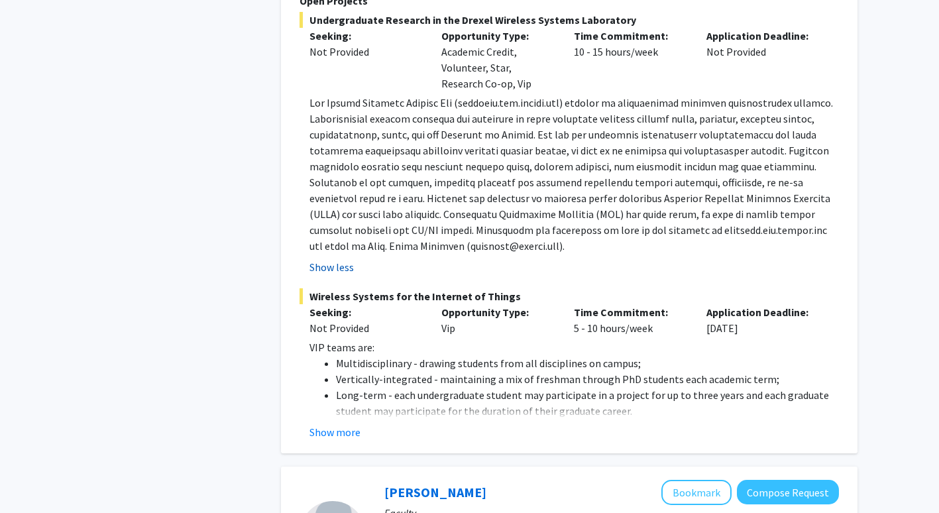
scroll to position [1146, 0]
click at [337, 424] on button "Show more" at bounding box center [335, 432] width 51 height 16
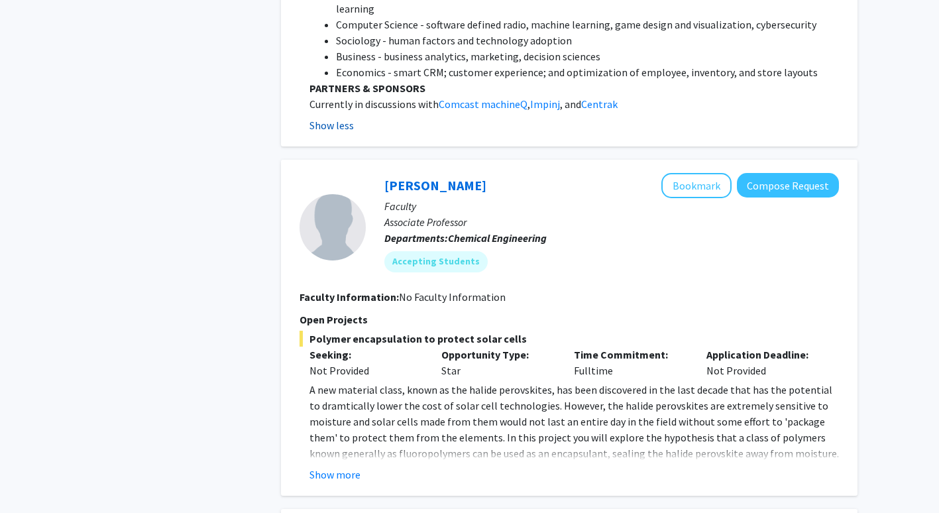
scroll to position [2139, 0]
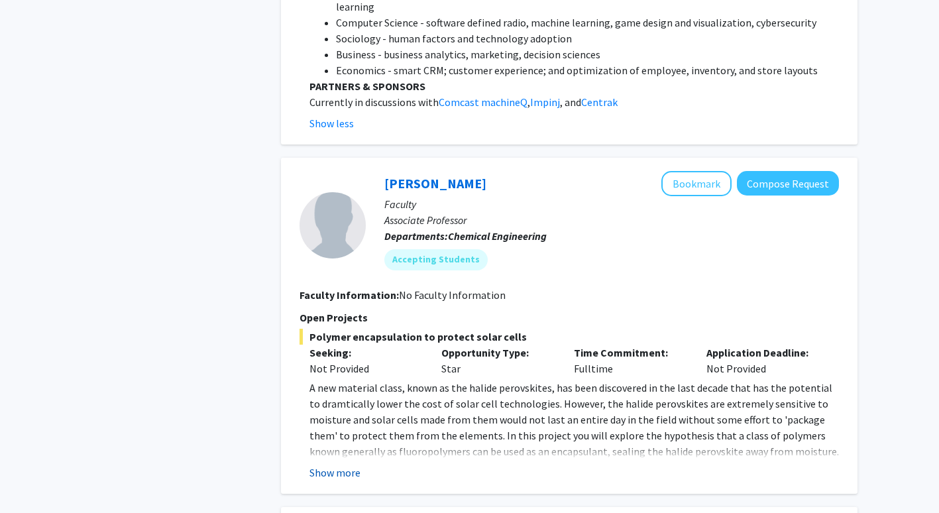
click at [338, 465] on button "Show more" at bounding box center [335, 473] width 51 height 16
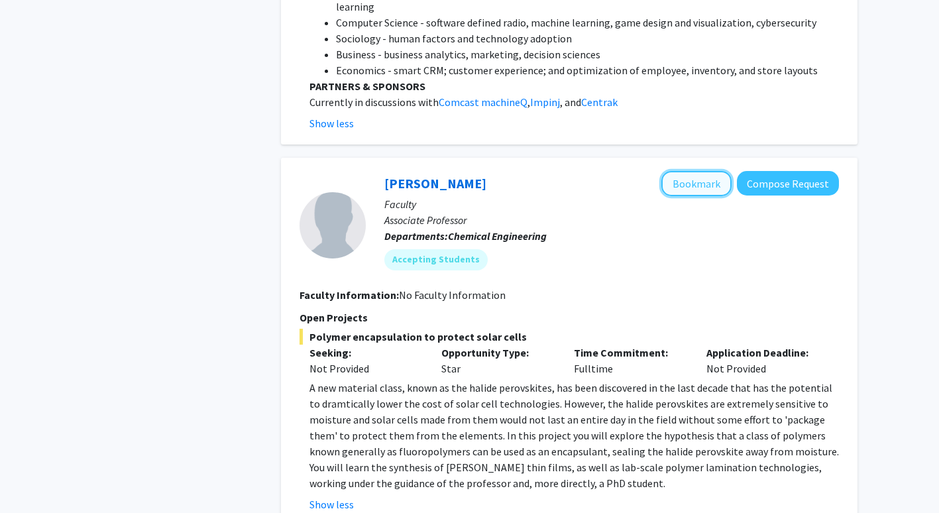
click at [699, 171] on button "Bookmark" at bounding box center [697, 183] width 70 height 25
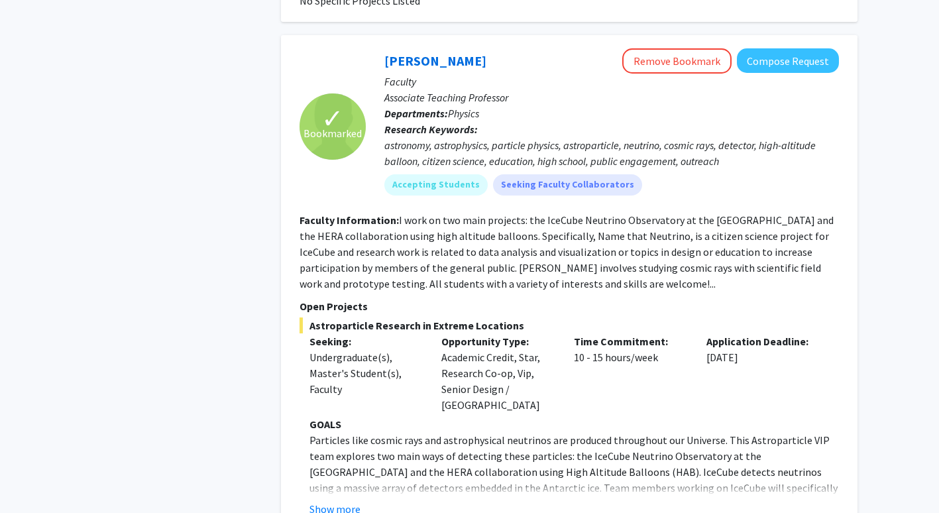
scroll to position [3156, 0]
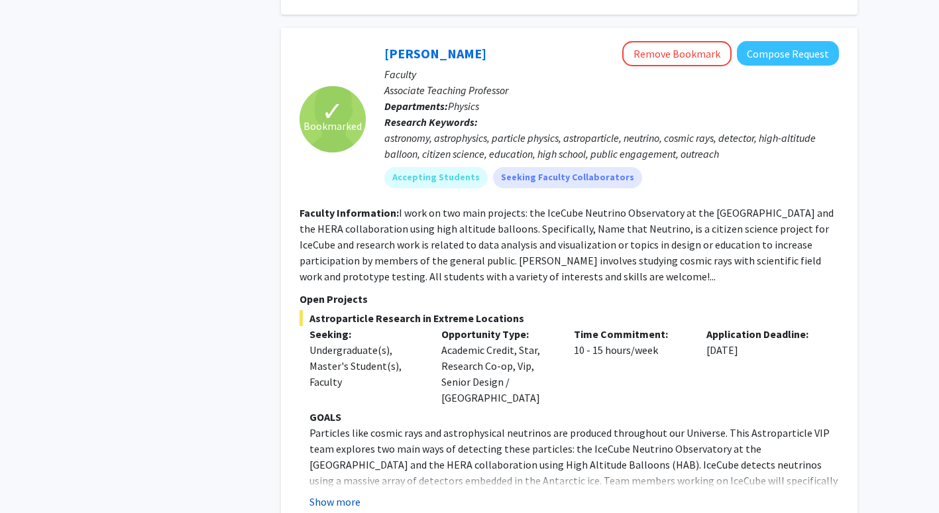
click at [354, 494] on button "Show more" at bounding box center [335, 502] width 51 height 16
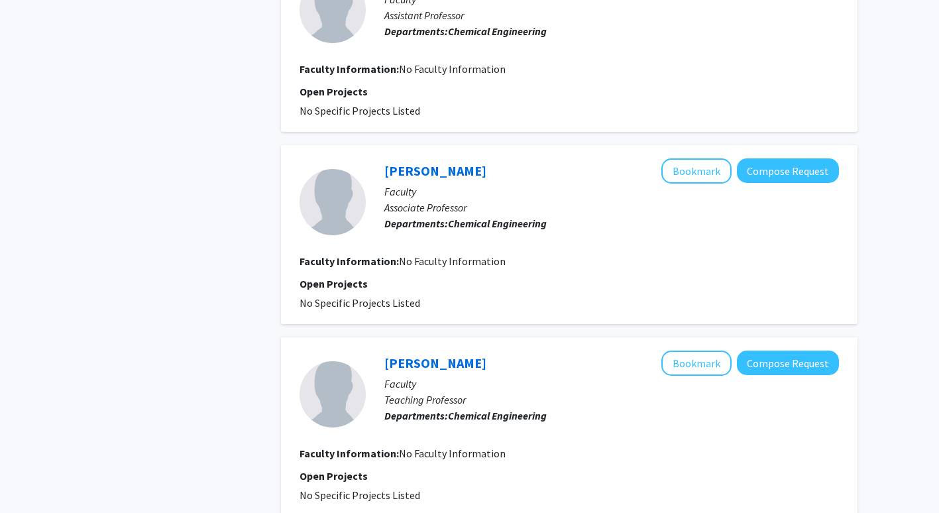
scroll to position [4462, 0]
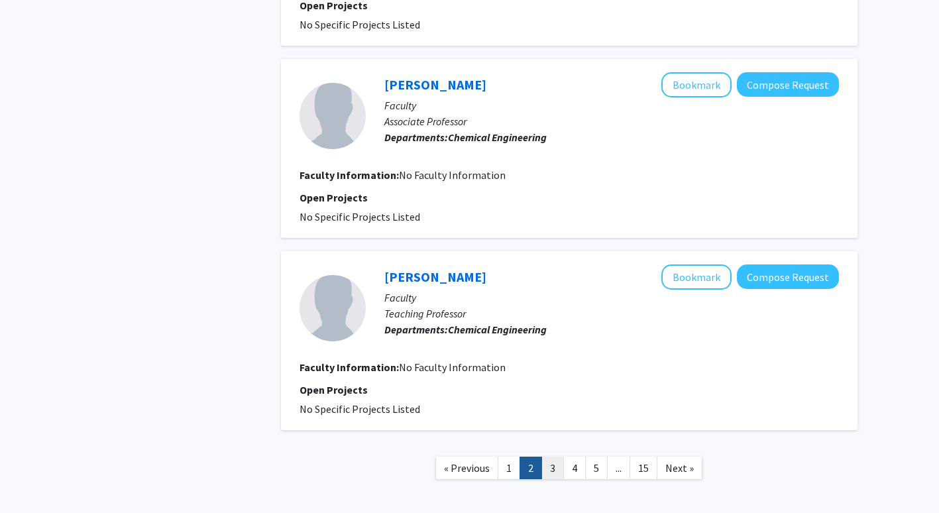
click at [559, 457] on link "3" at bounding box center [553, 468] width 23 height 23
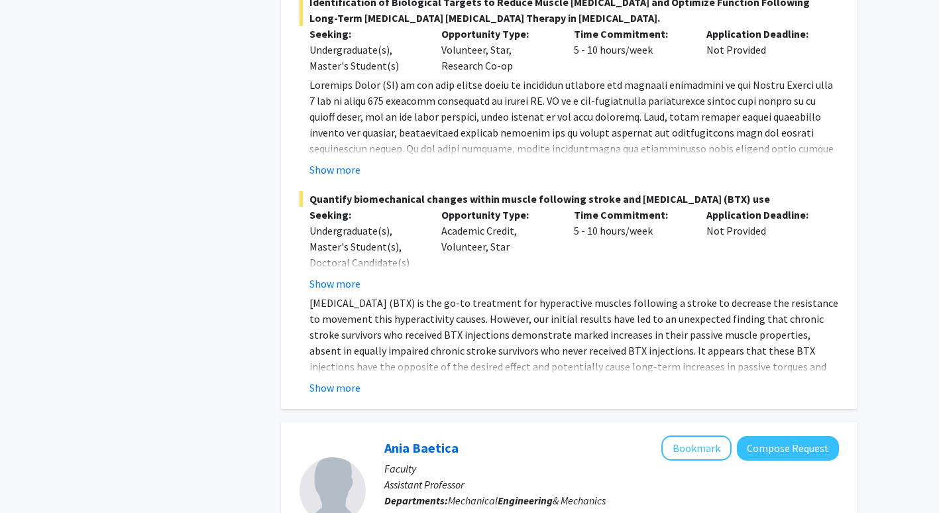
scroll to position [2048, 0]
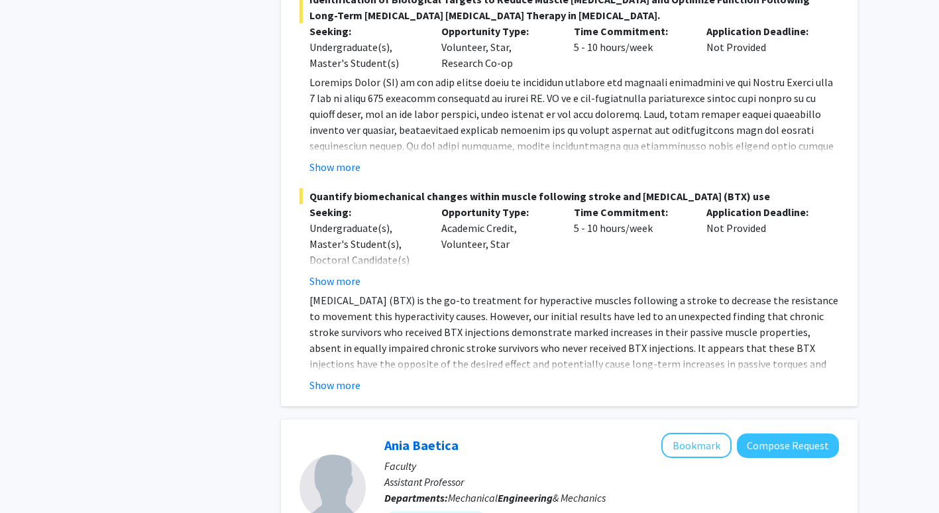
click at [333, 377] on button "Show more" at bounding box center [335, 385] width 51 height 16
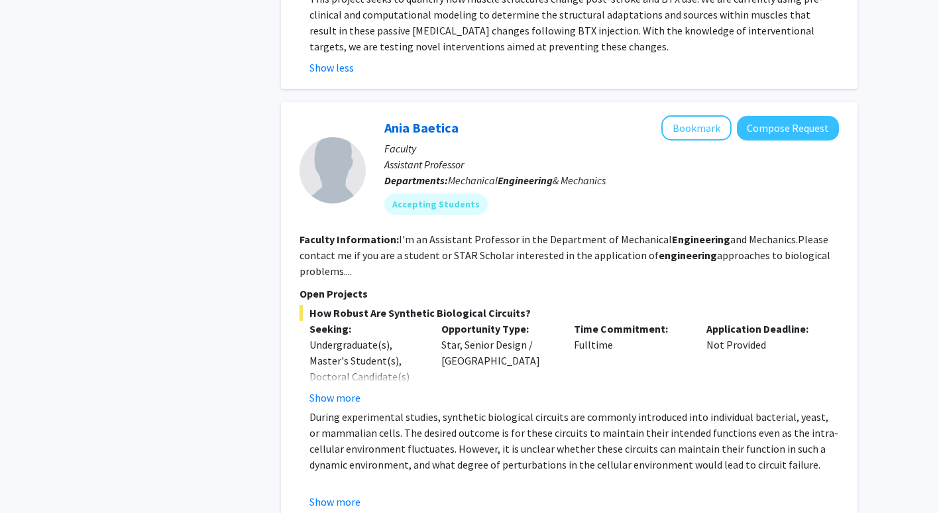
scroll to position [2478, 0]
click at [345, 493] on button "Show more" at bounding box center [335, 501] width 51 height 16
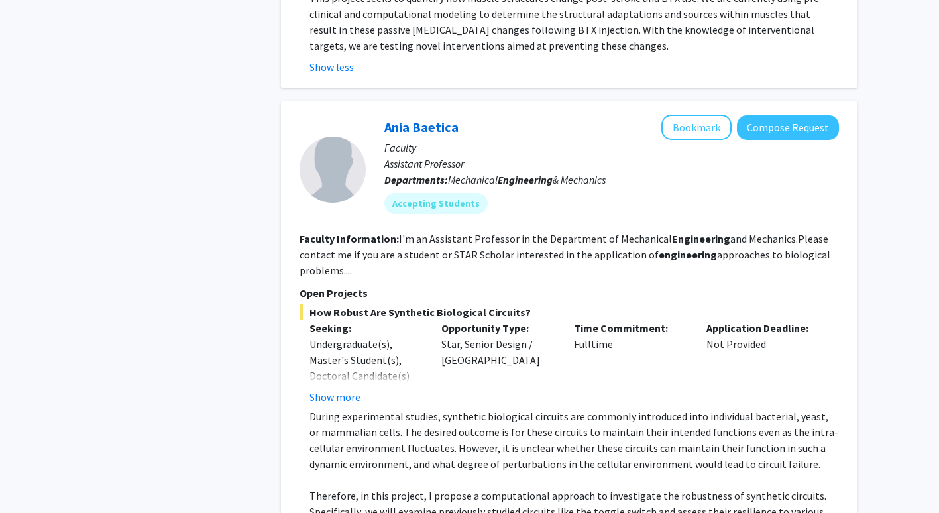
scroll to position [2666, 0]
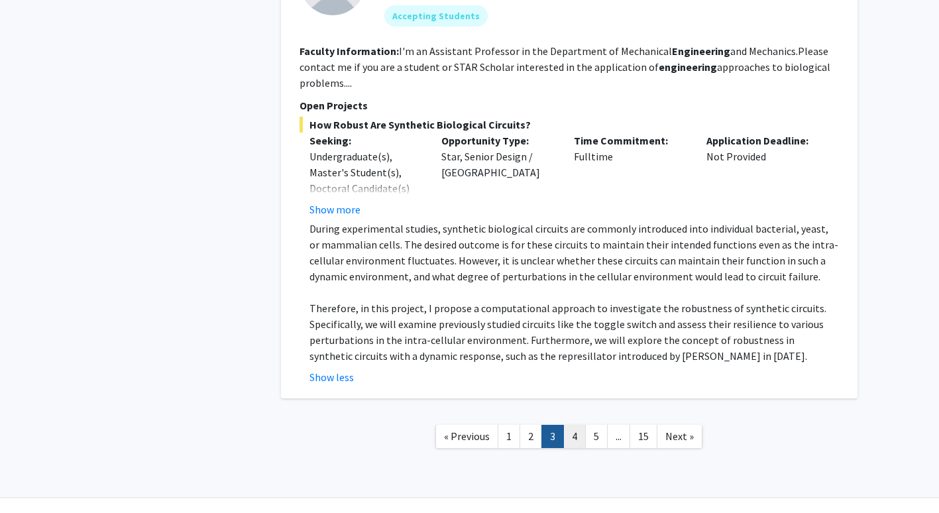
click at [577, 425] on link "4" at bounding box center [575, 436] width 23 height 23
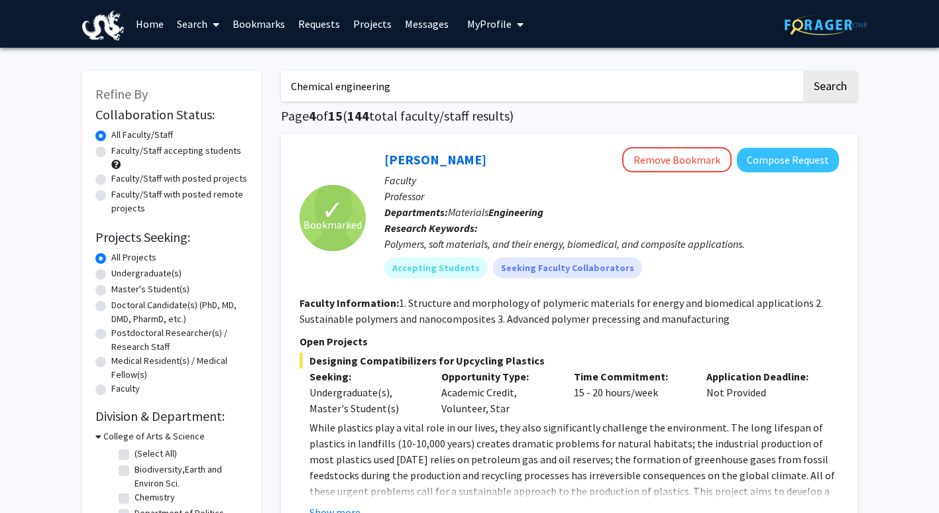
click at [255, 19] on link "Bookmarks" at bounding box center [259, 24] width 66 height 46
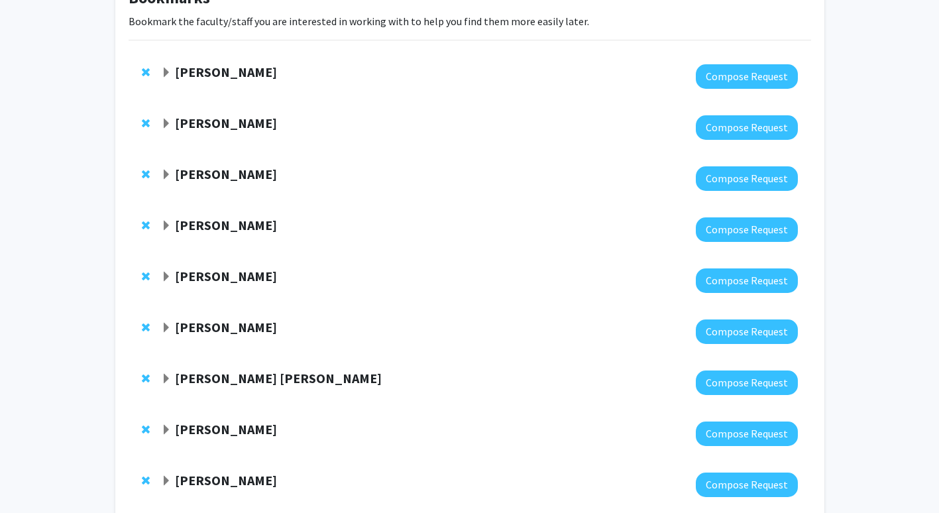
scroll to position [94, 0]
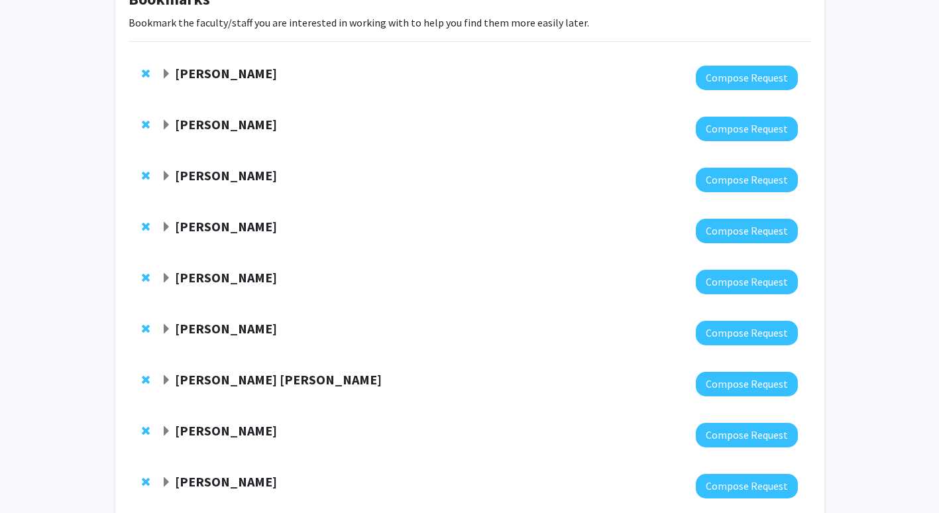
click at [229, 70] on strong "[PERSON_NAME]" at bounding box center [226, 73] width 102 height 17
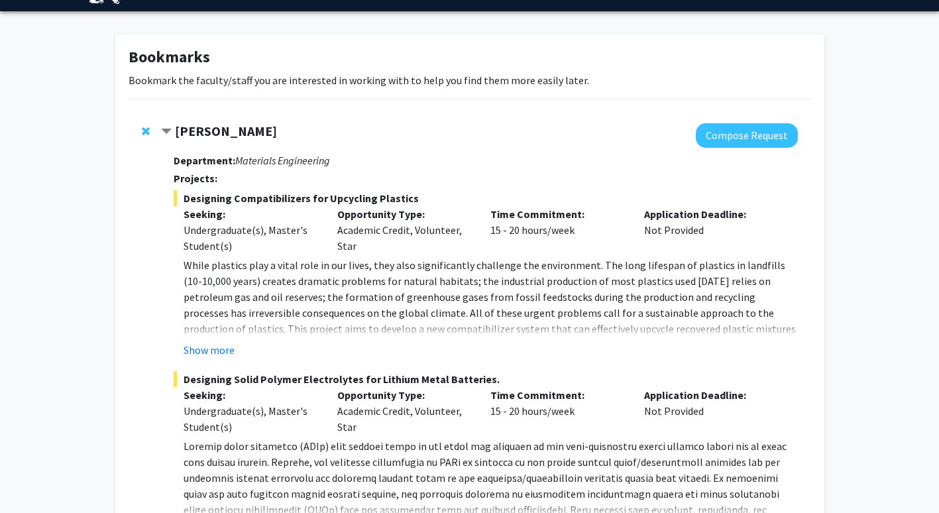
scroll to position [36, 0]
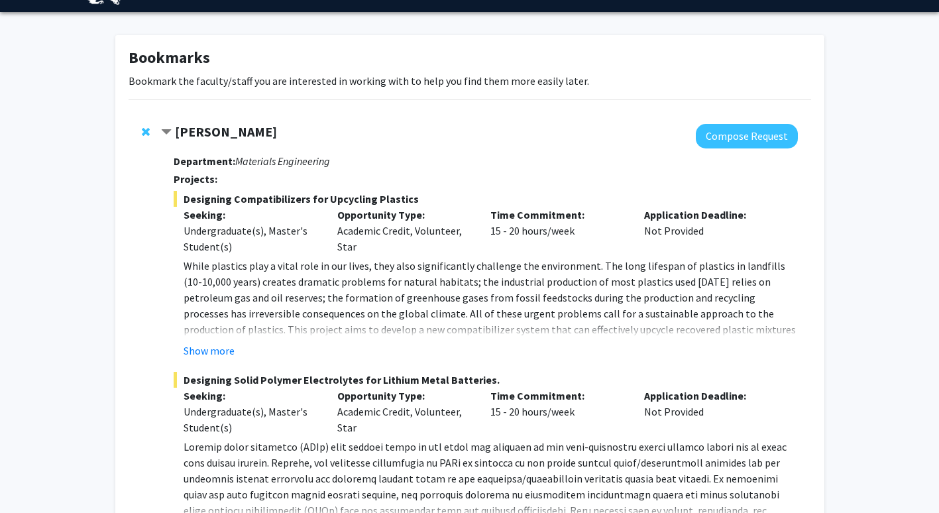
click at [223, 135] on strong "[PERSON_NAME]" at bounding box center [226, 131] width 102 height 17
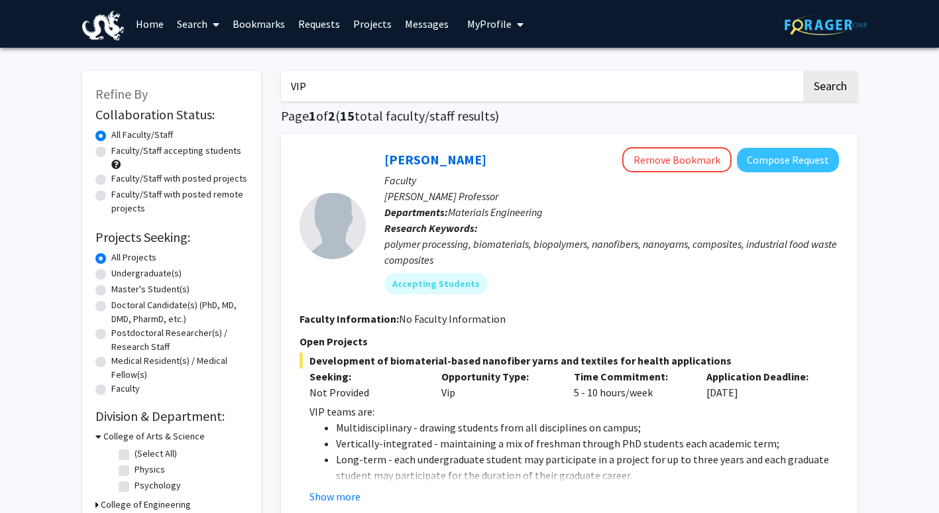
click at [249, 21] on link "Bookmarks" at bounding box center [259, 24] width 66 height 46
